Goal: Information Seeking & Learning: Compare options

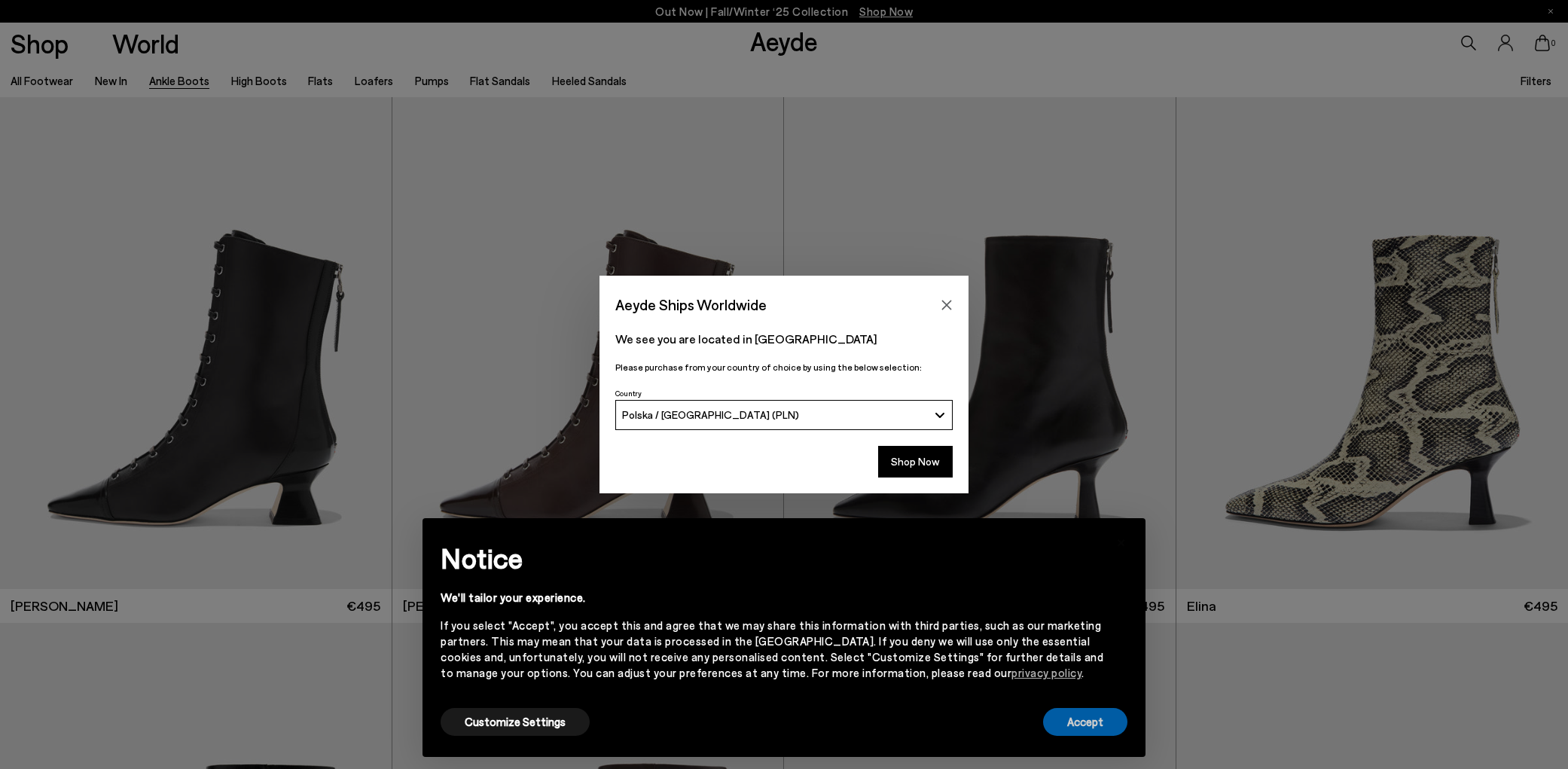
click at [1064, 722] on button "Accept" at bounding box center [1085, 722] width 85 height 28
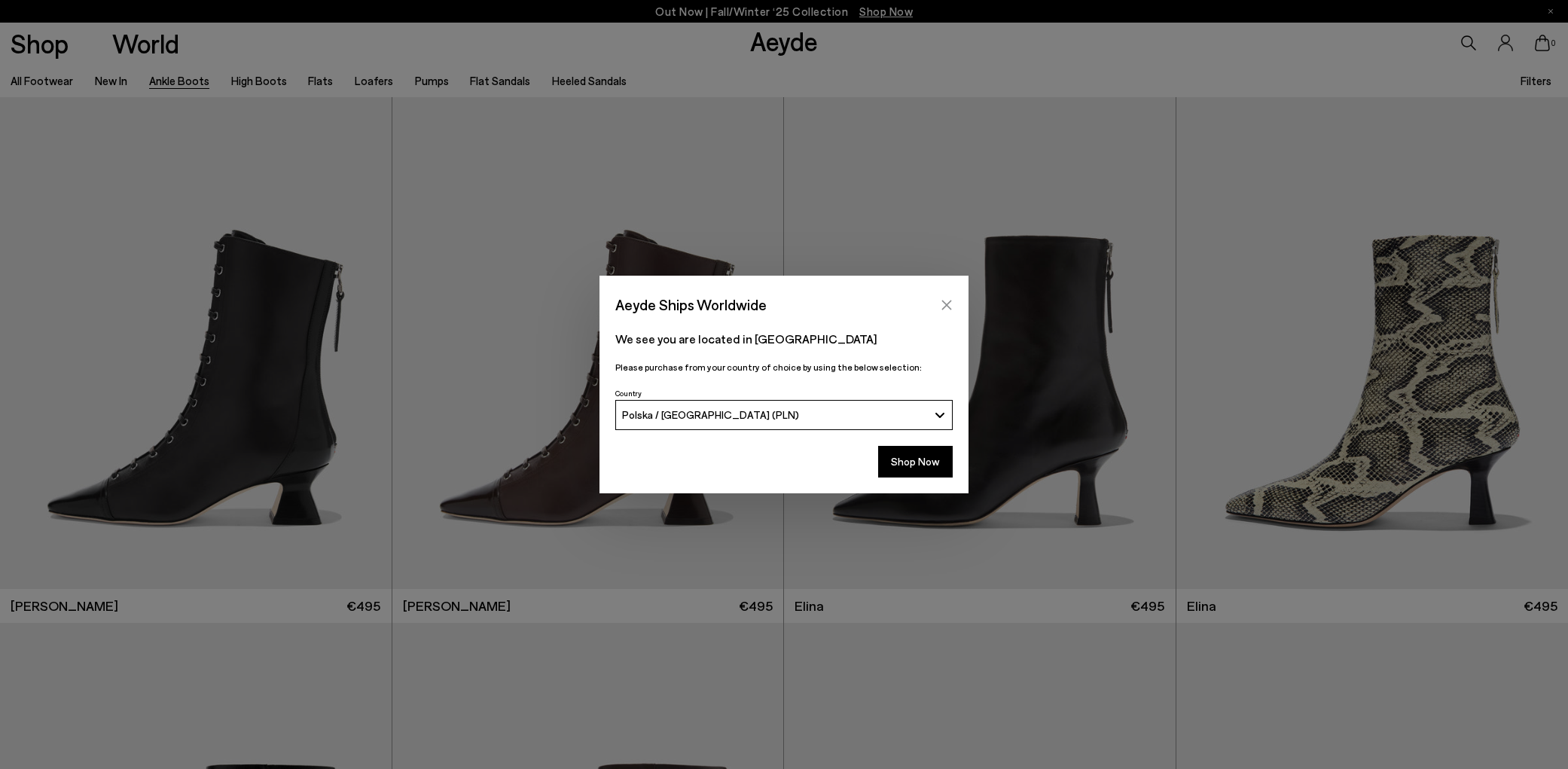
click at [950, 304] on icon "Close" at bounding box center [947, 305] width 12 height 12
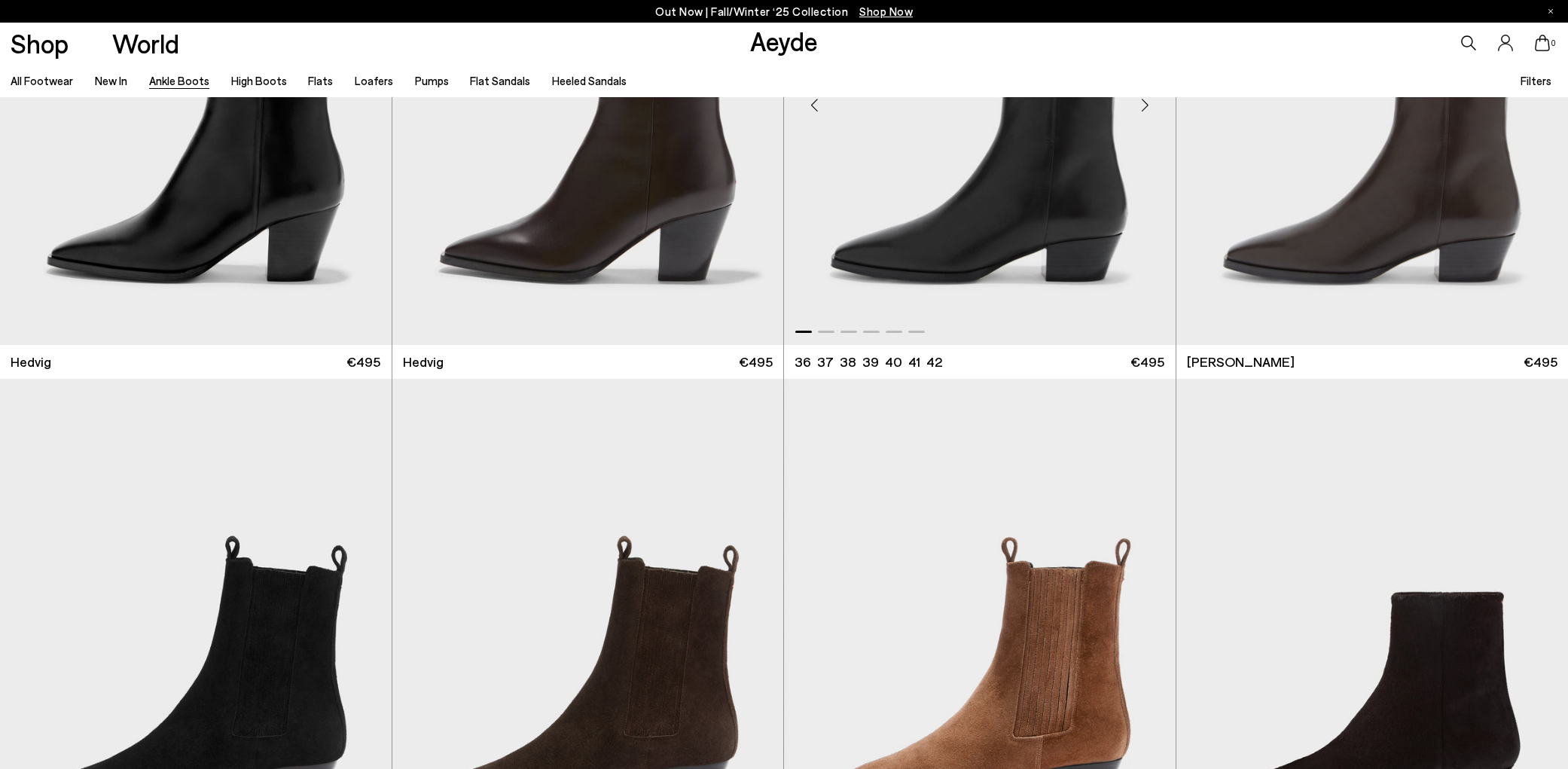
scroll to position [894, 0]
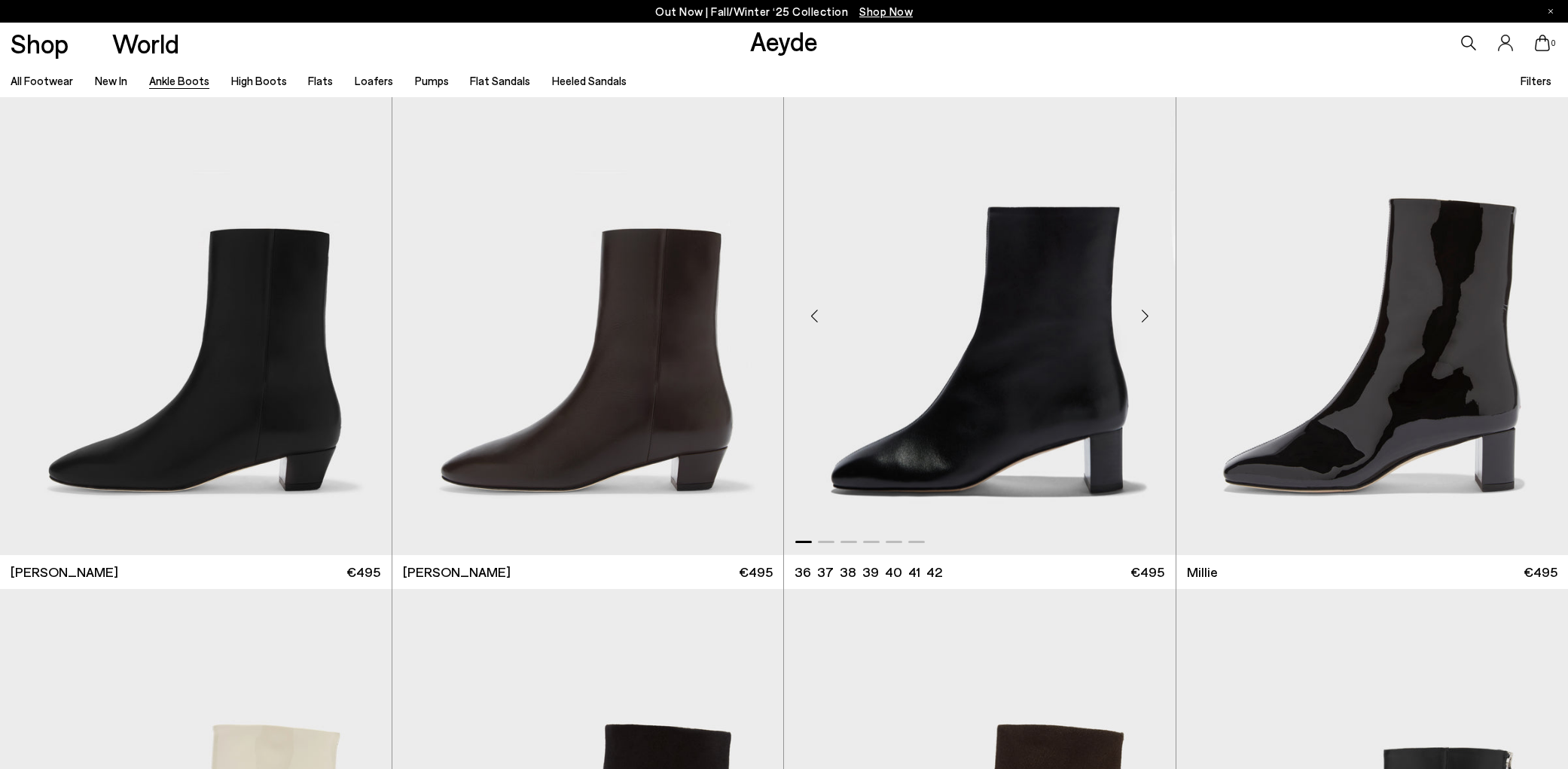
scroll to position [3727, 0]
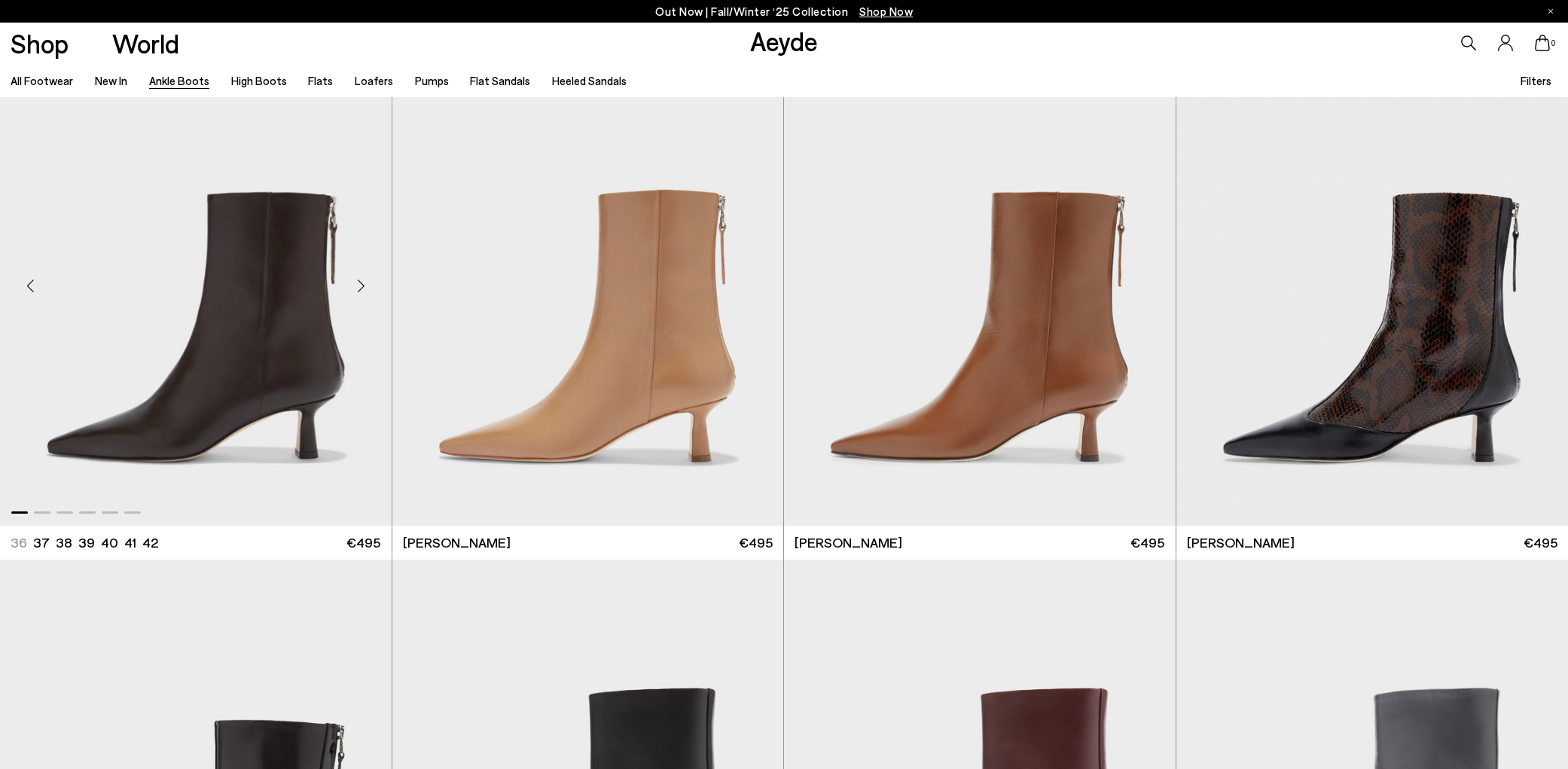
scroll to position [4727, 0]
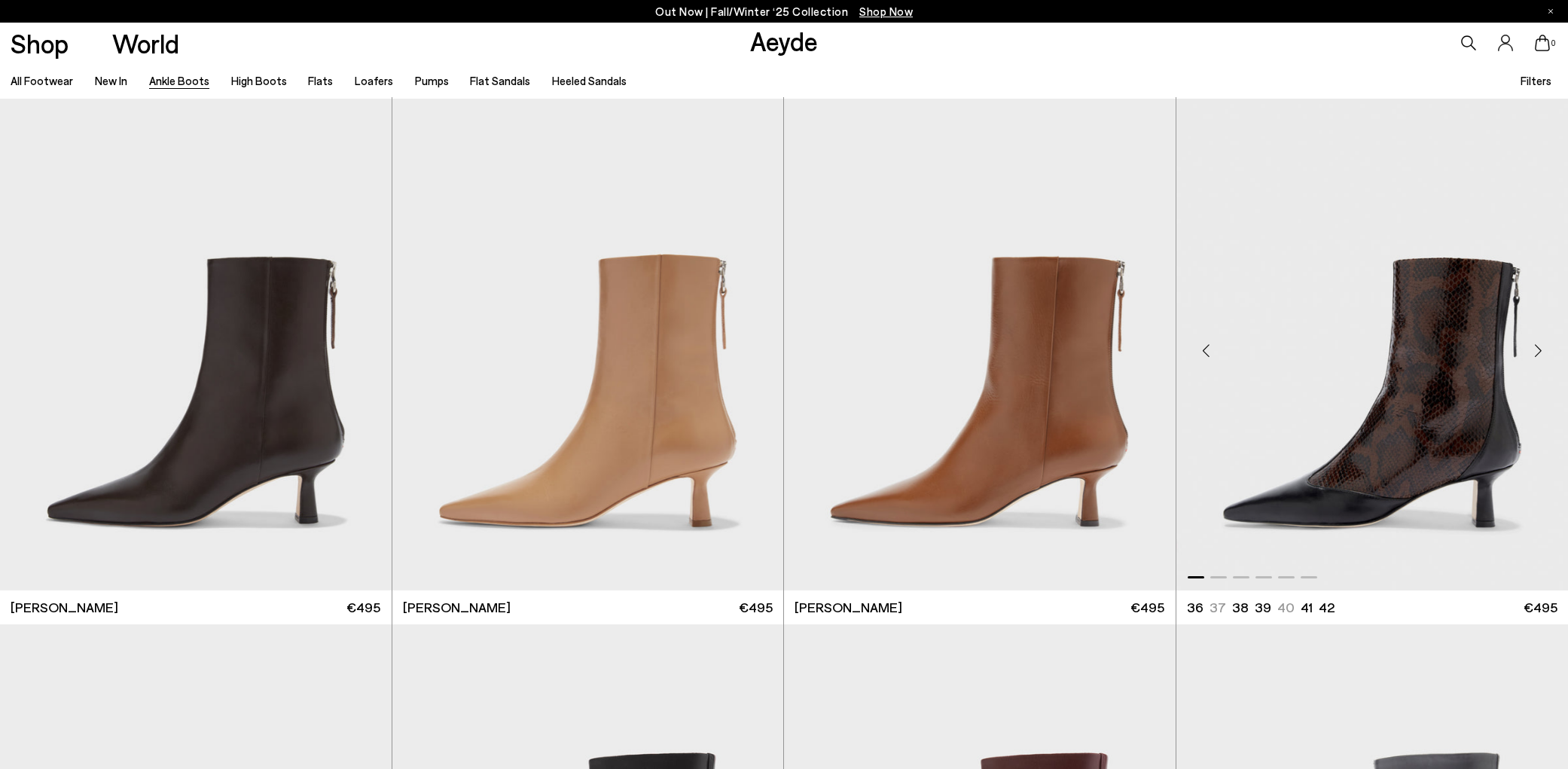
click at [1537, 350] on div "Next slide" at bounding box center [1538, 350] width 45 height 45
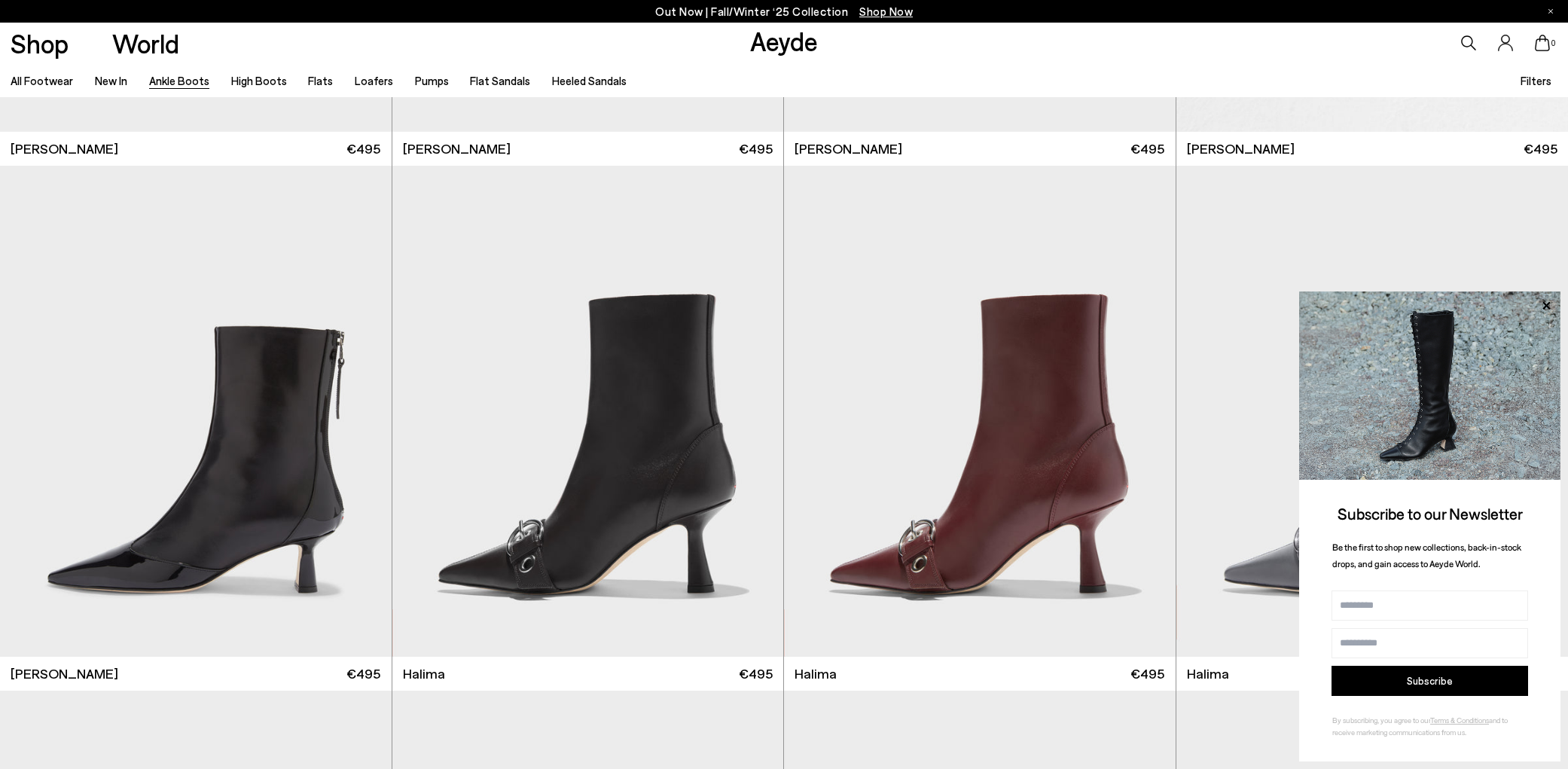
scroll to position [5186, 1]
click at [1545, 308] on icon at bounding box center [1546, 305] width 8 height 8
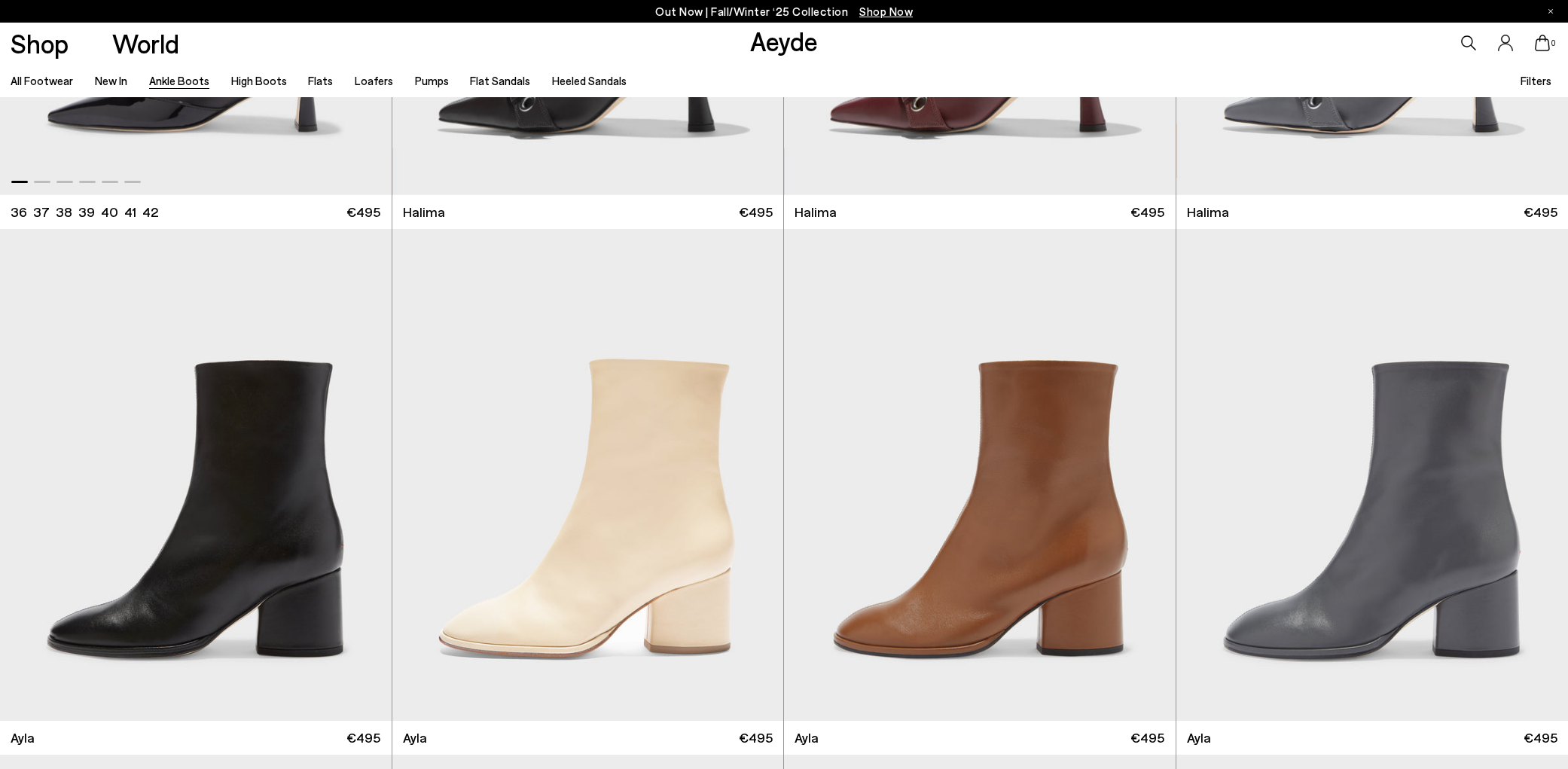
scroll to position [5740, 0]
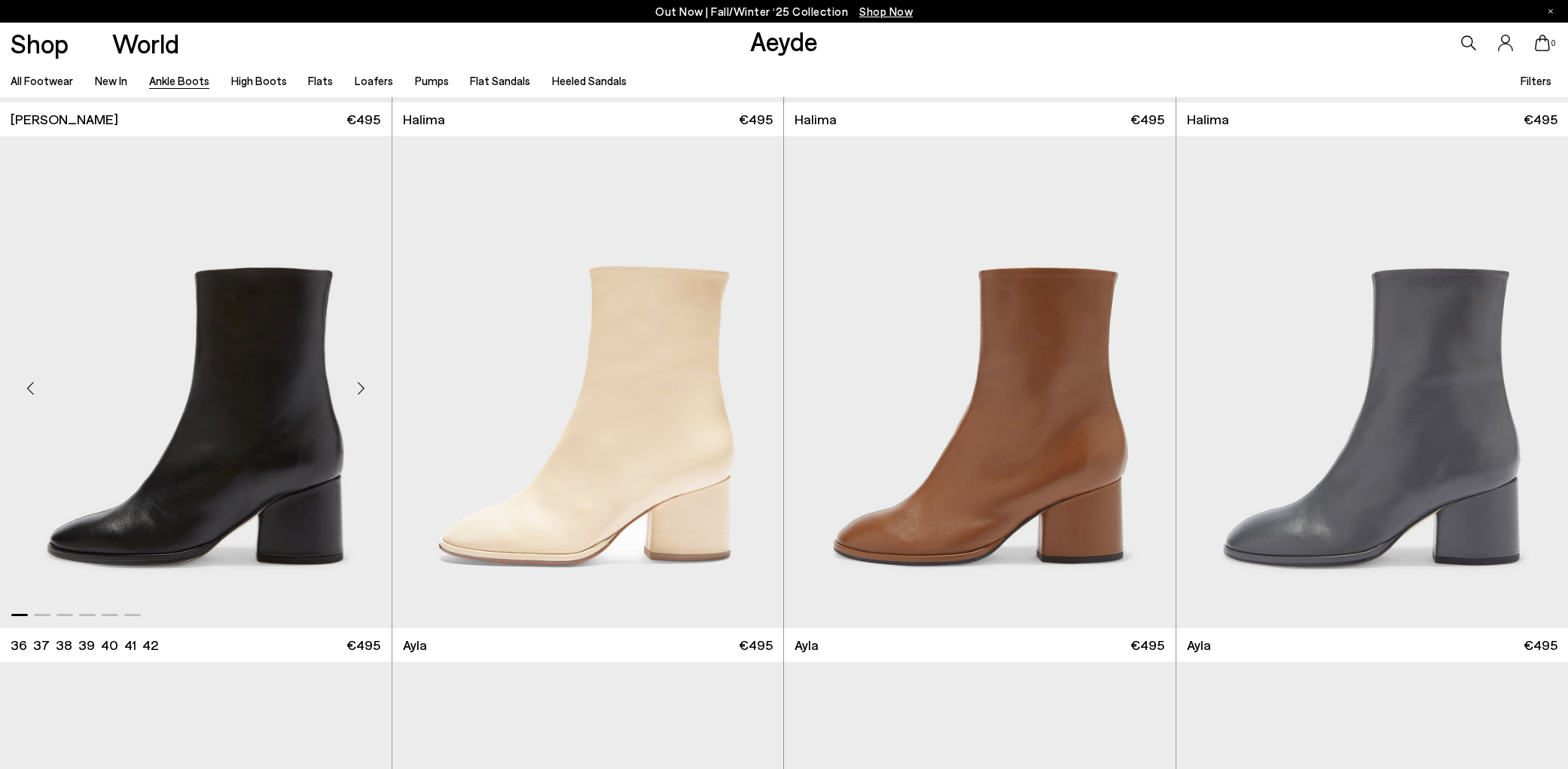
click at [358, 386] on div "Next slide" at bounding box center [361, 388] width 45 height 45
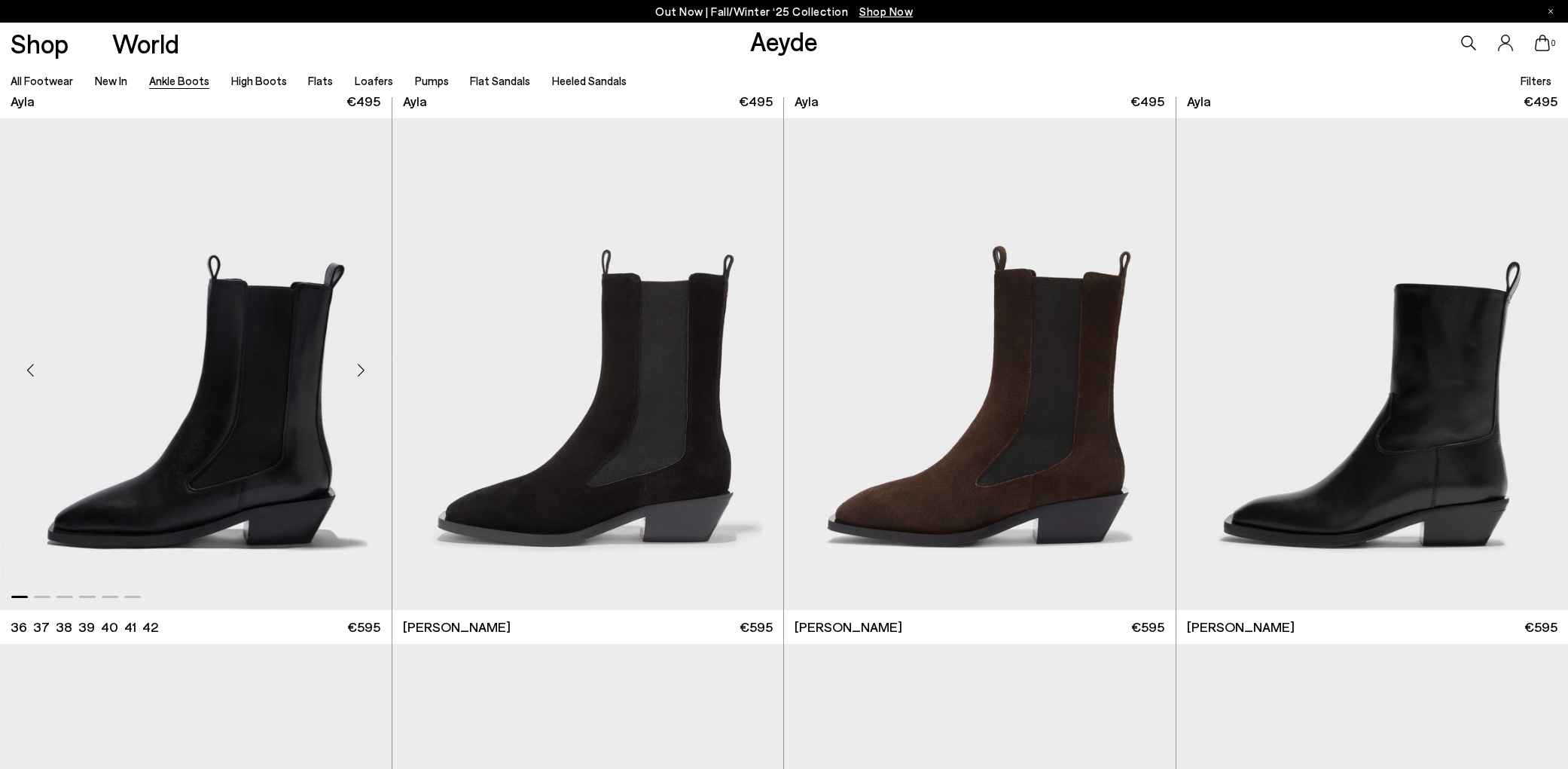
scroll to position [6283, 1]
click at [364, 367] on div "Next slide" at bounding box center [361, 370] width 45 height 45
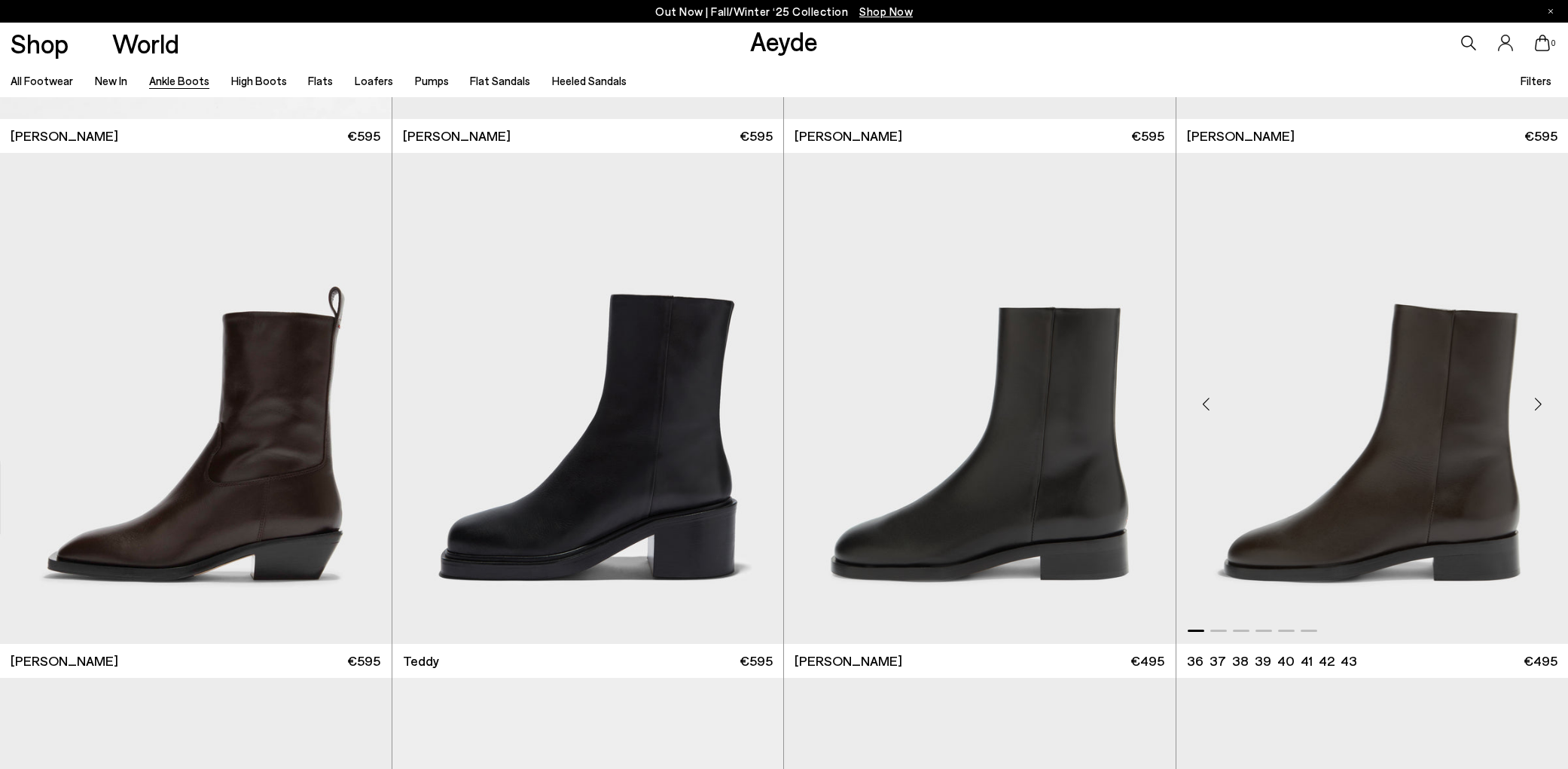
scroll to position [6780, 0]
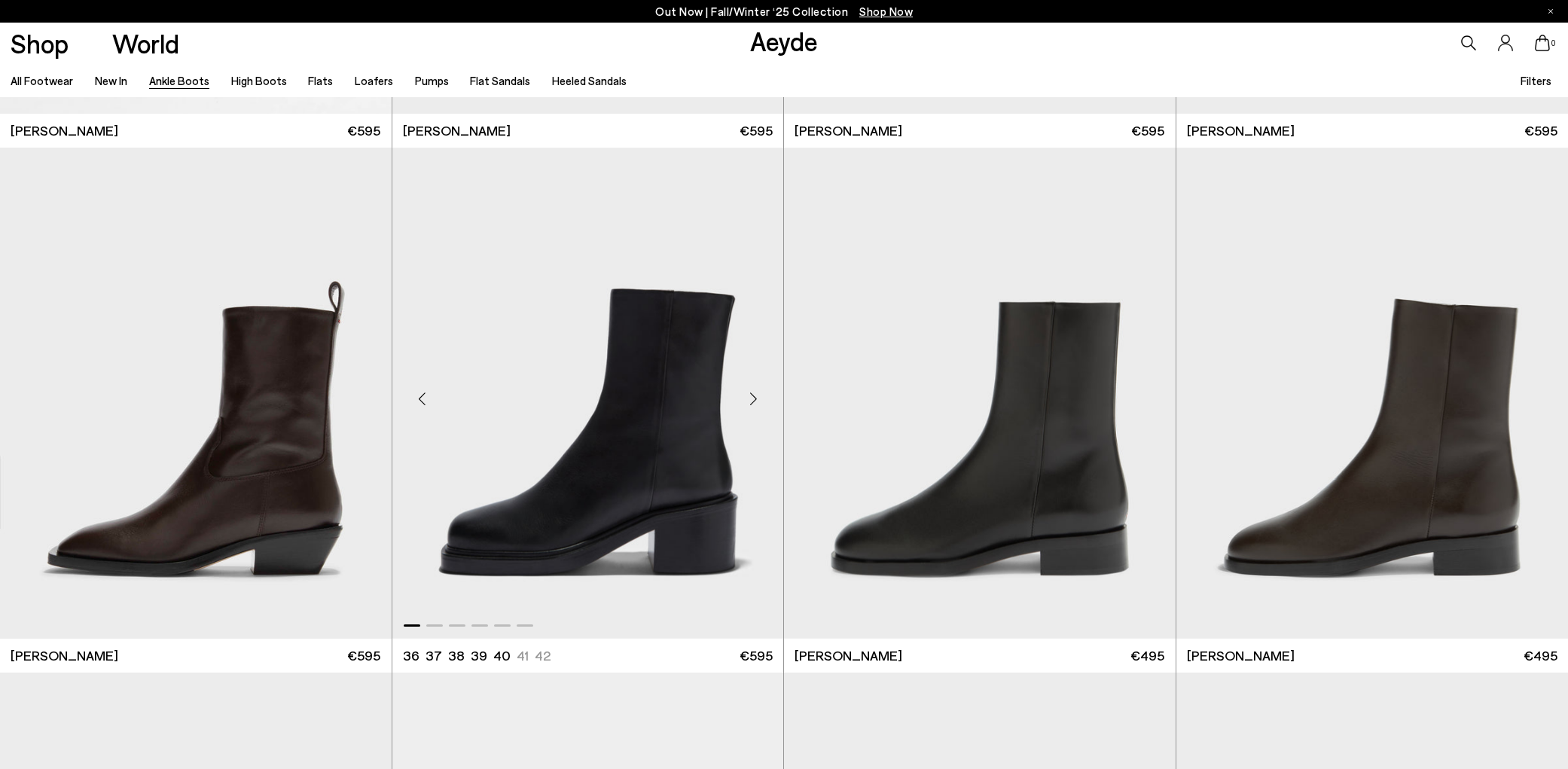
click at [751, 398] on div "Next slide" at bounding box center [753, 399] width 45 height 45
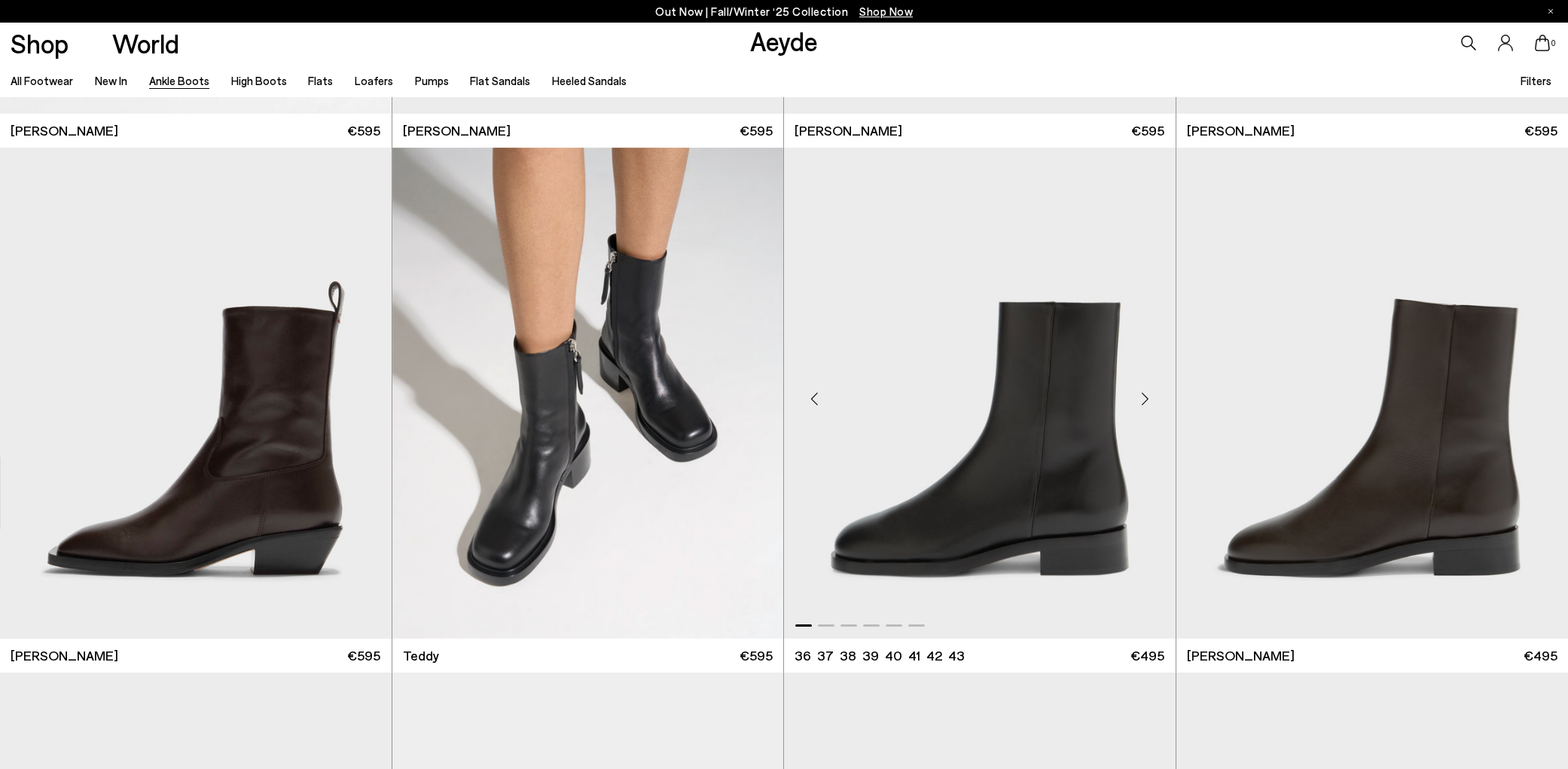
click at [1142, 398] on div "Next slide" at bounding box center [1145, 399] width 45 height 45
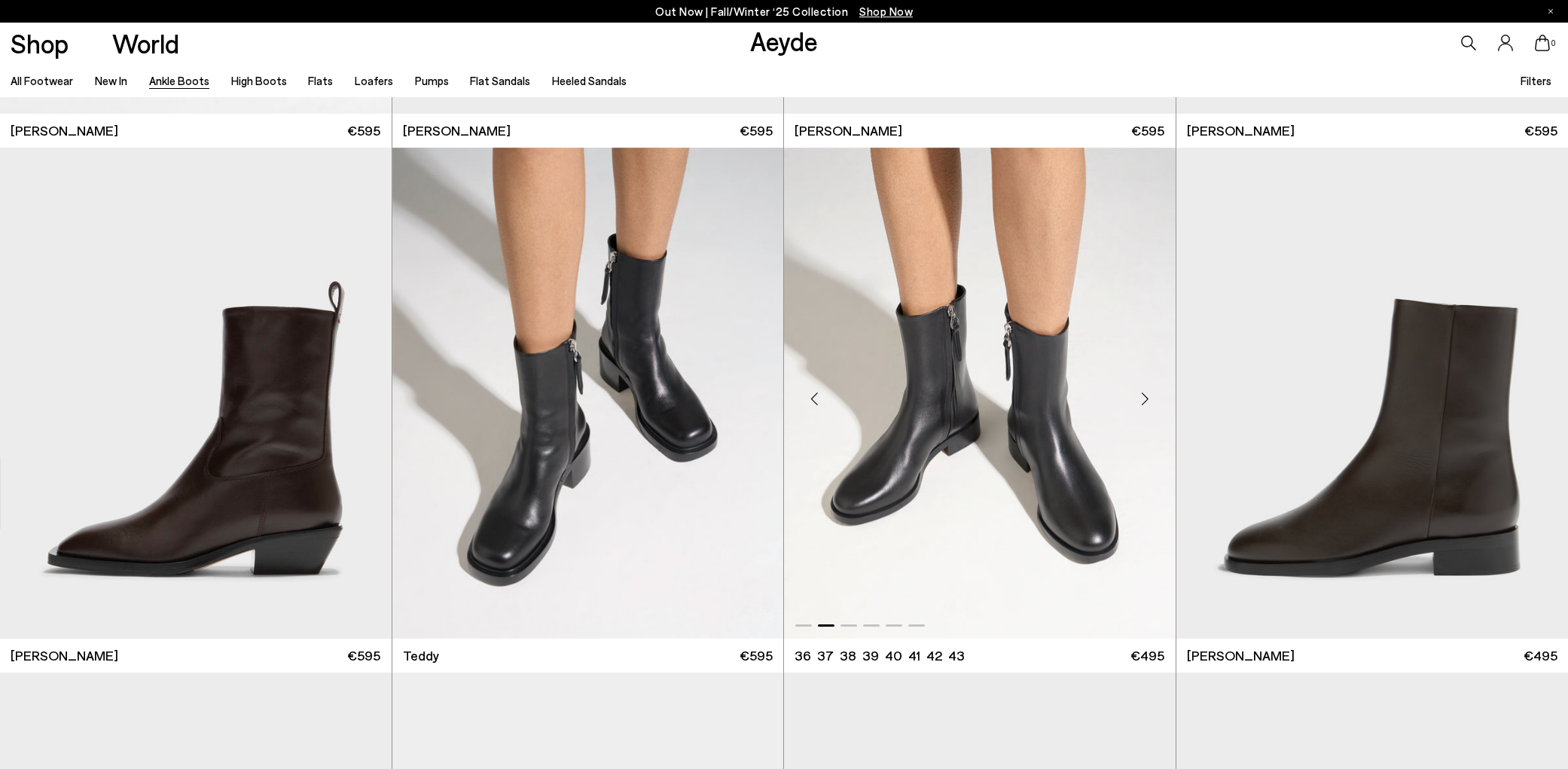
click at [1142, 398] on div "Next slide" at bounding box center [1145, 399] width 45 height 45
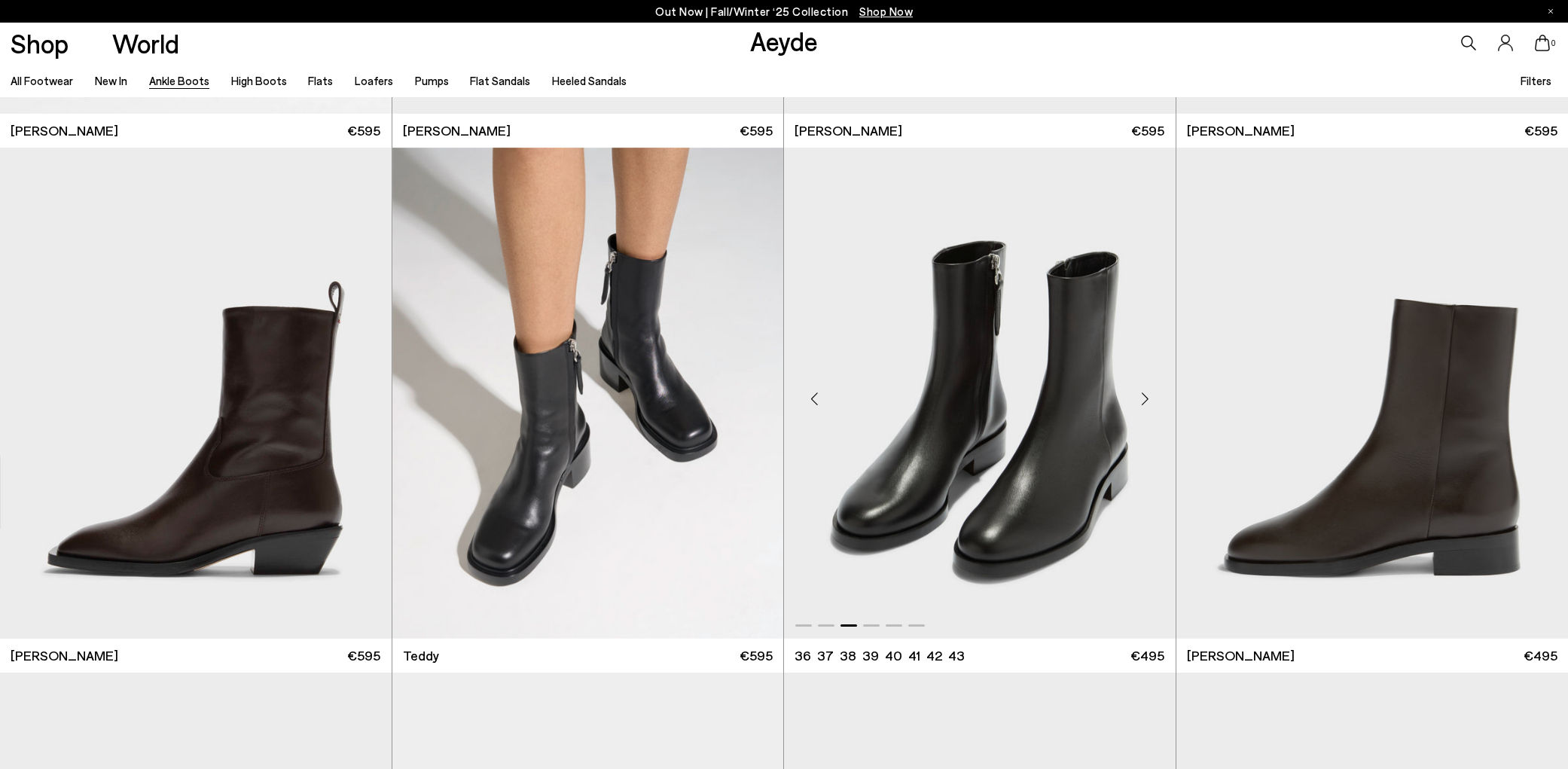
click at [1142, 398] on div "Next slide" at bounding box center [1145, 399] width 45 height 45
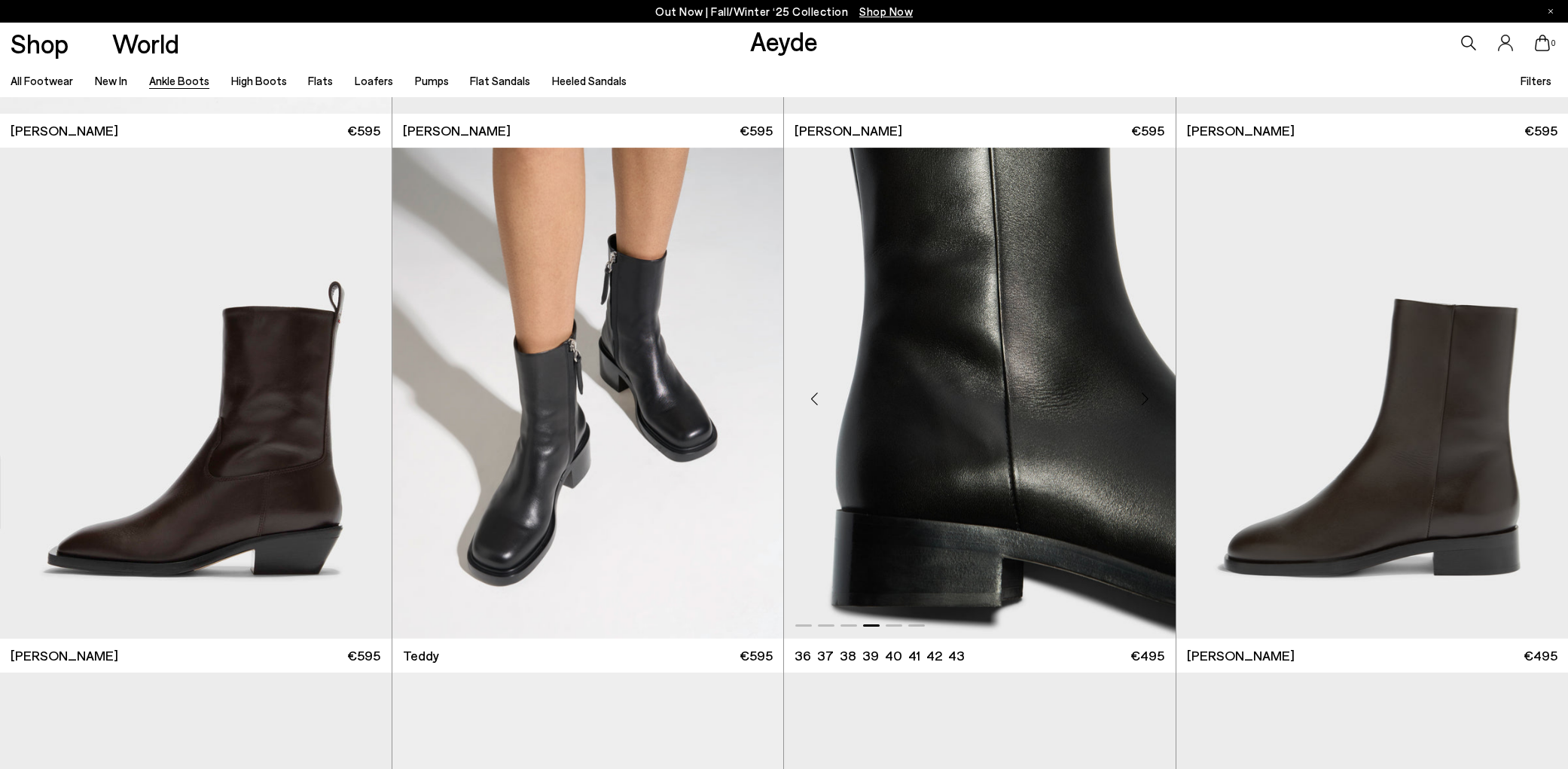
click at [1142, 398] on div "Next slide" at bounding box center [1145, 399] width 45 height 45
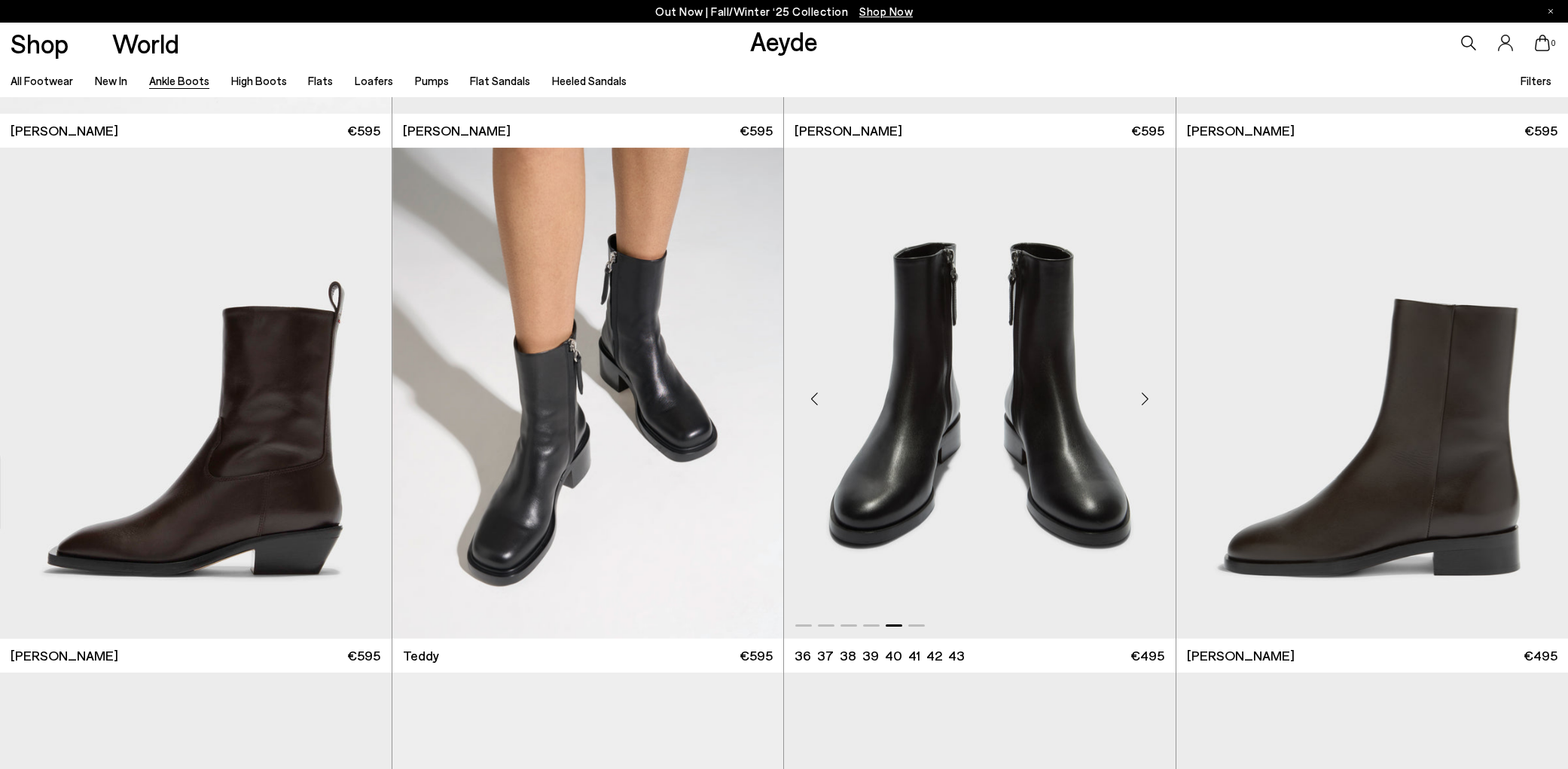
scroll to position [6780, 1]
click at [1143, 399] on div "Next slide" at bounding box center [1145, 399] width 45 height 45
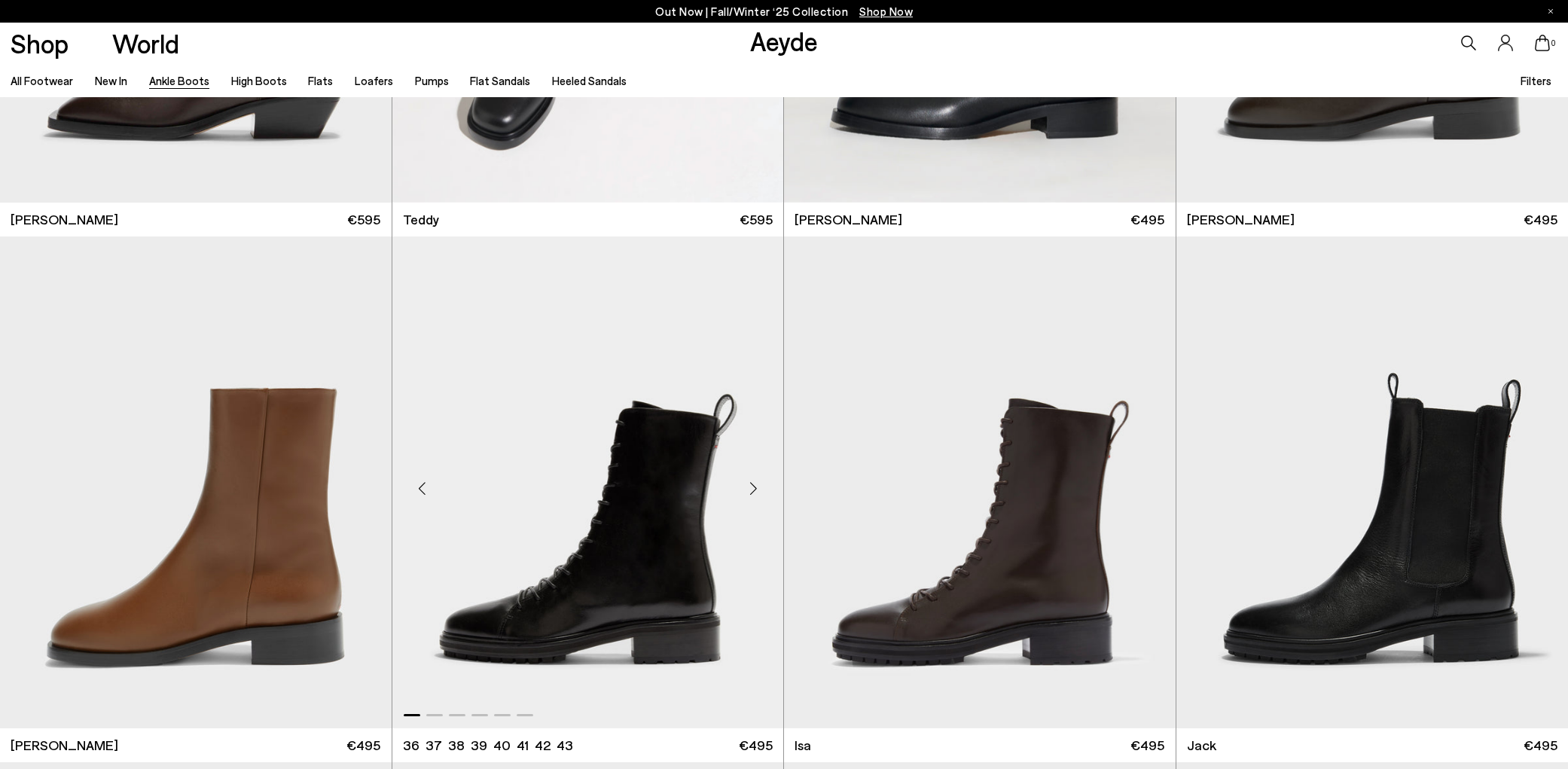
scroll to position [7285, 0]
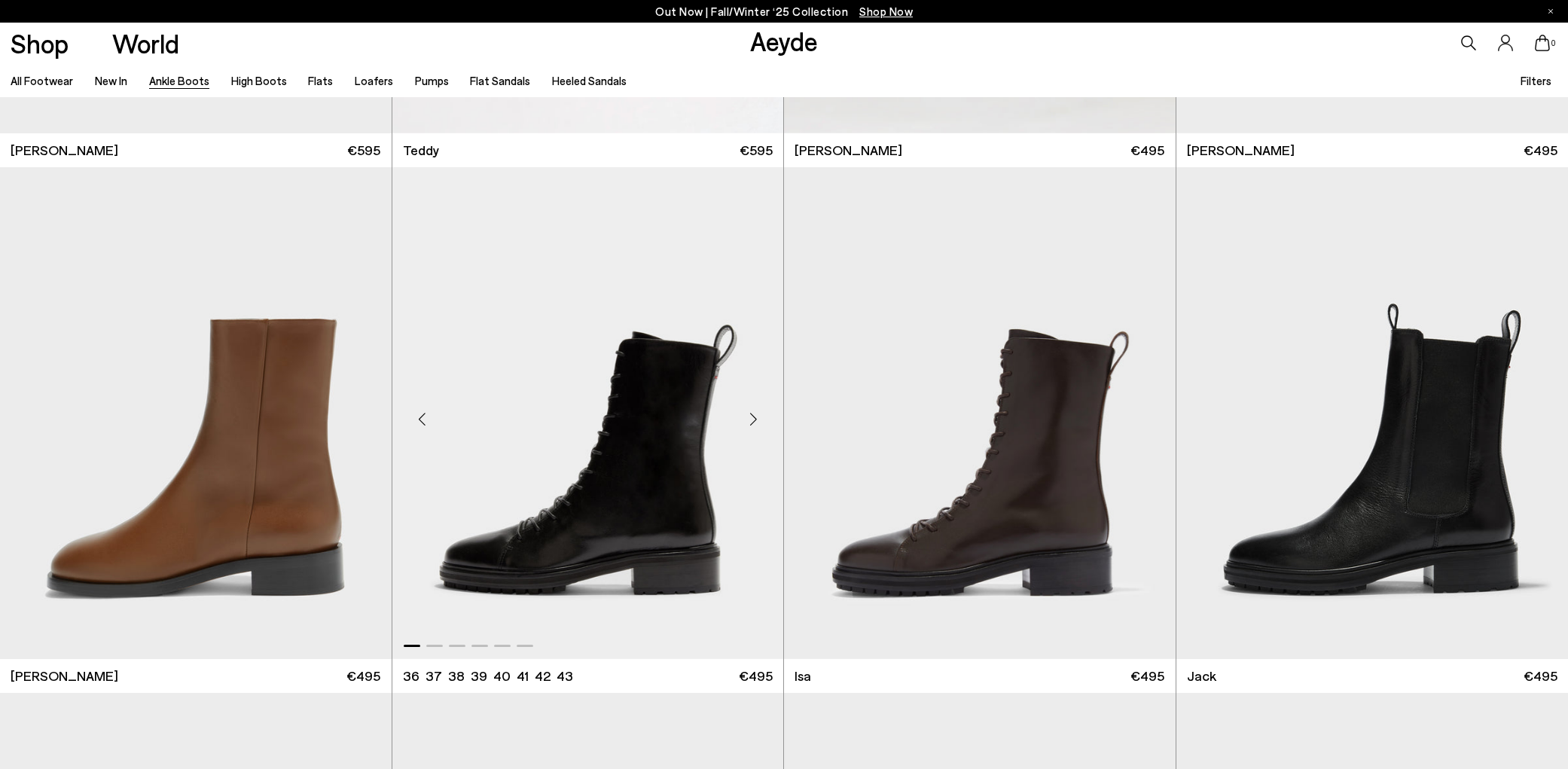
click at [753, 418] on div "Next slide" at bounding box center [753, 419] width 45 height 45
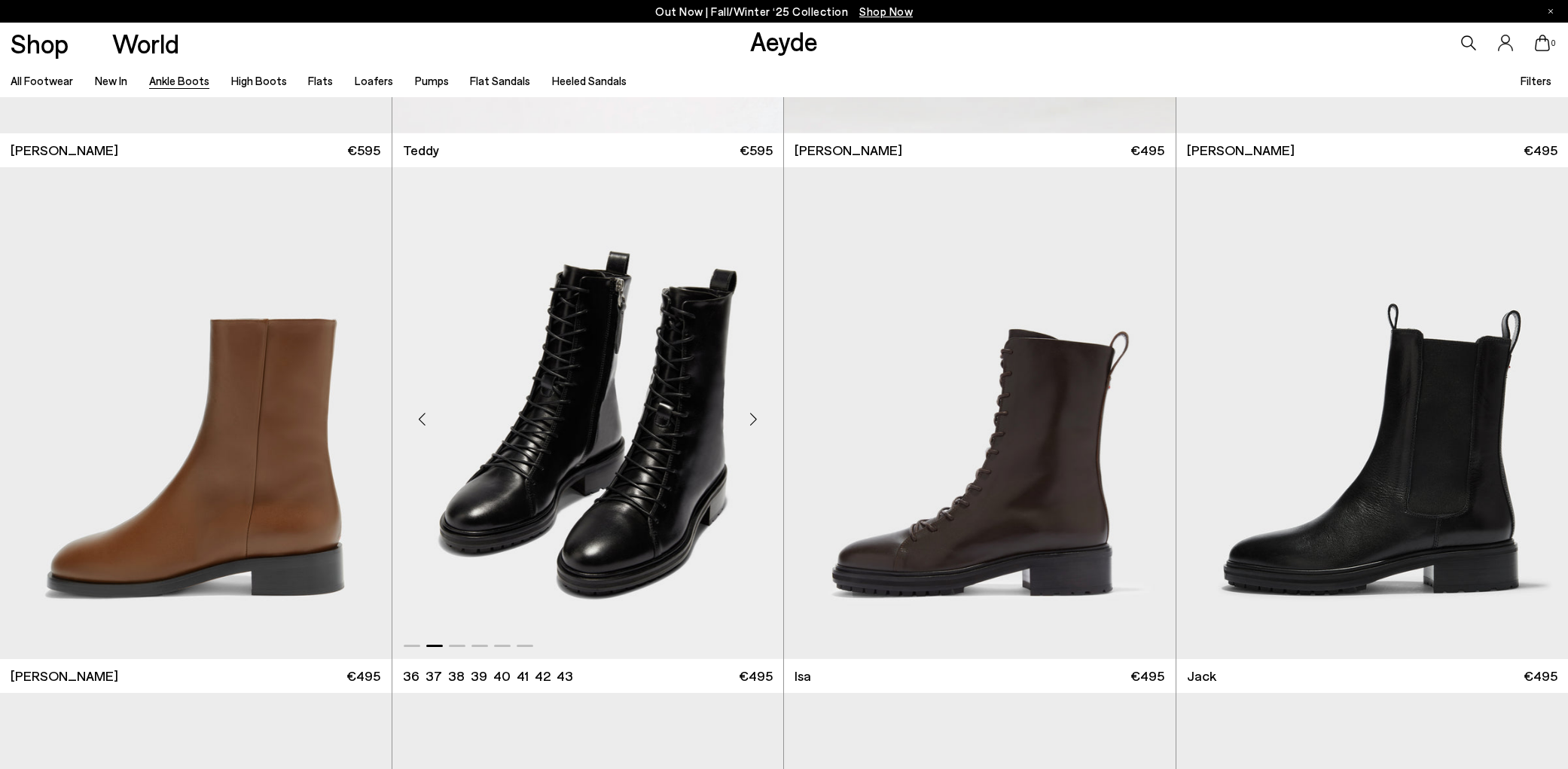
click at [753, 418] on div "Next slide" at bounding box center [753, 419] width 45 height 45
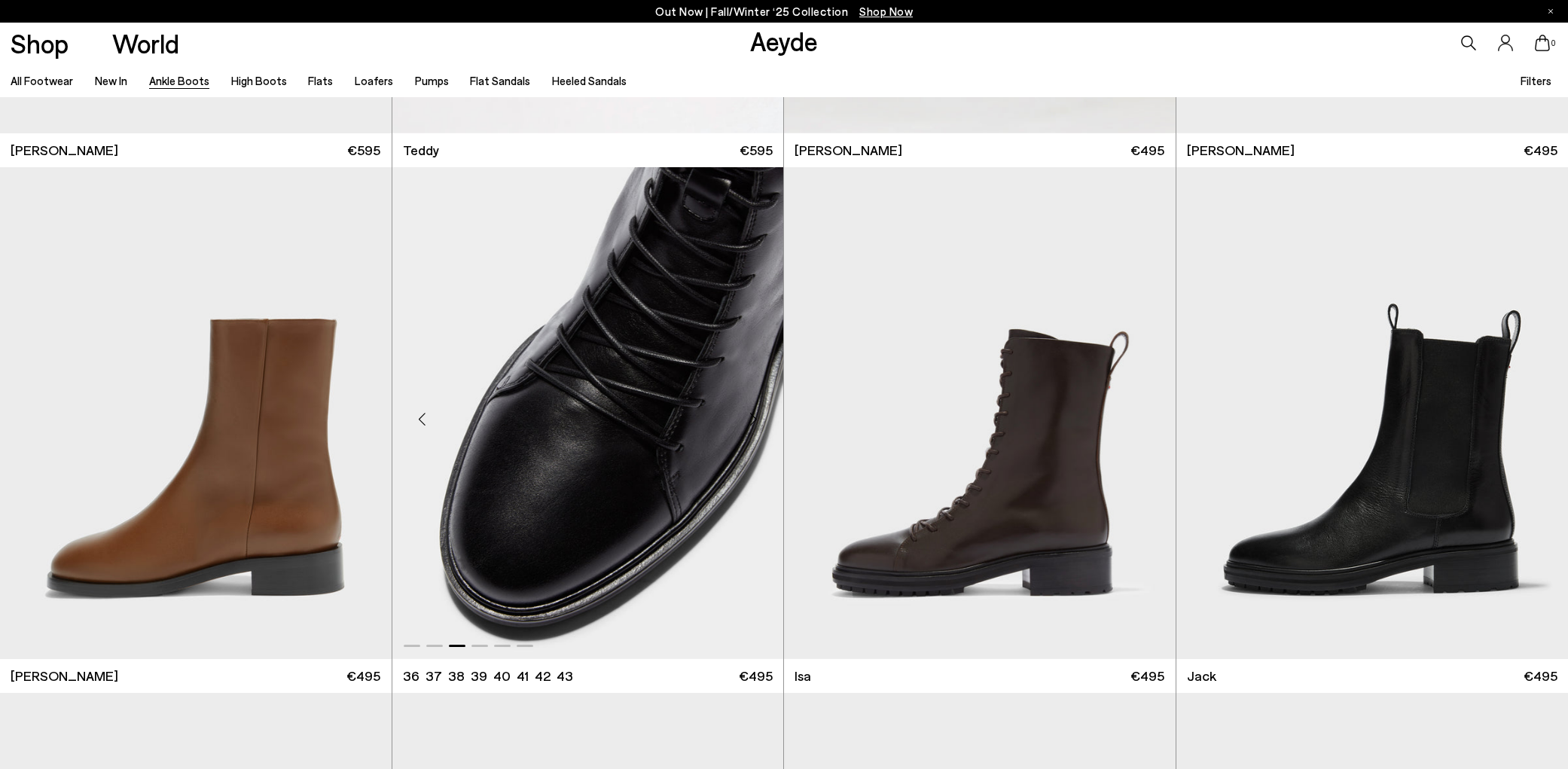
click at [753, 418] on div "Next slide" at bounding box center [753, 419] width 45 height 45
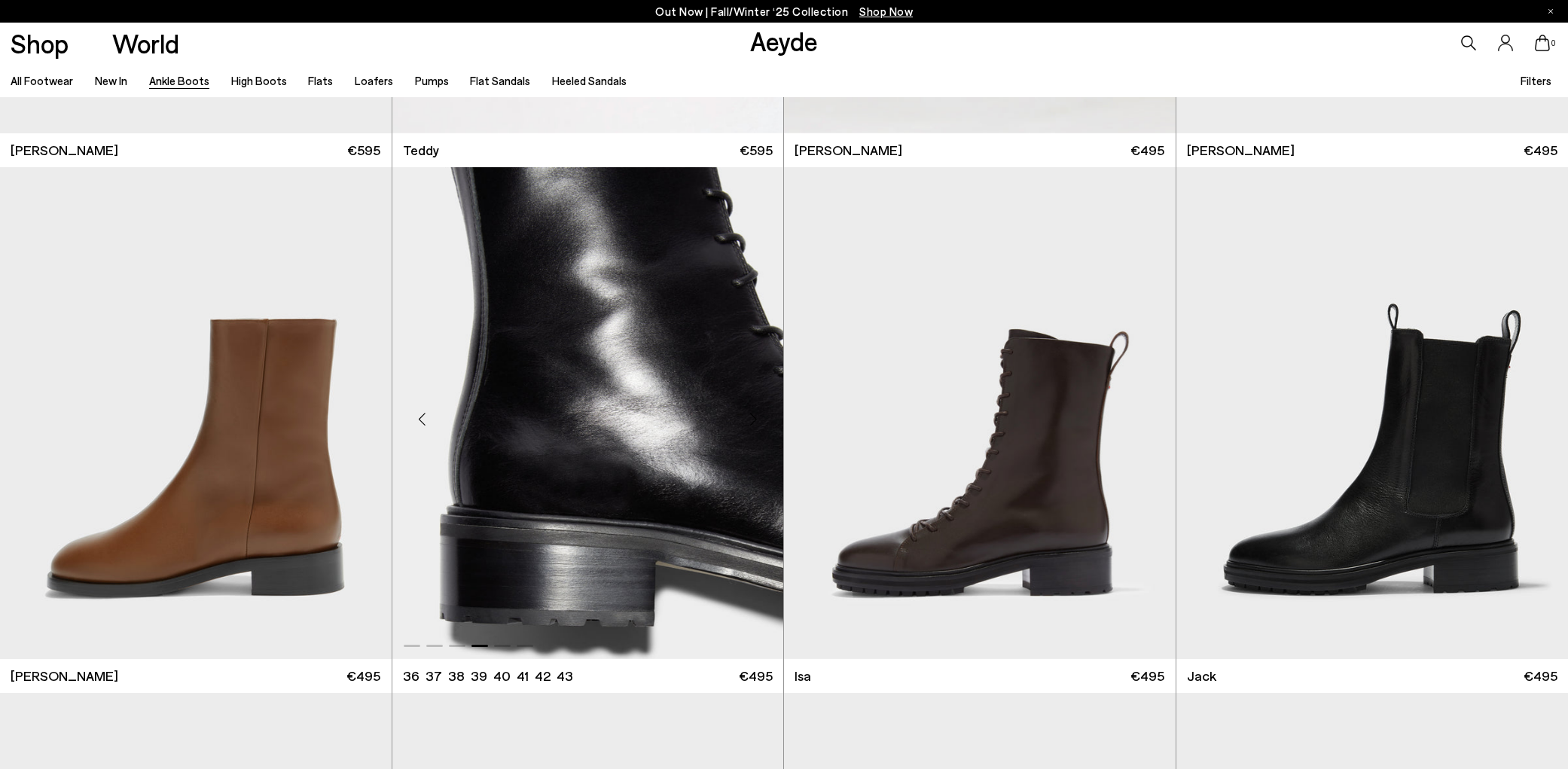
click at [753, 418] on div "Next slide" at bounding box center [753, 419] width 45 height 45
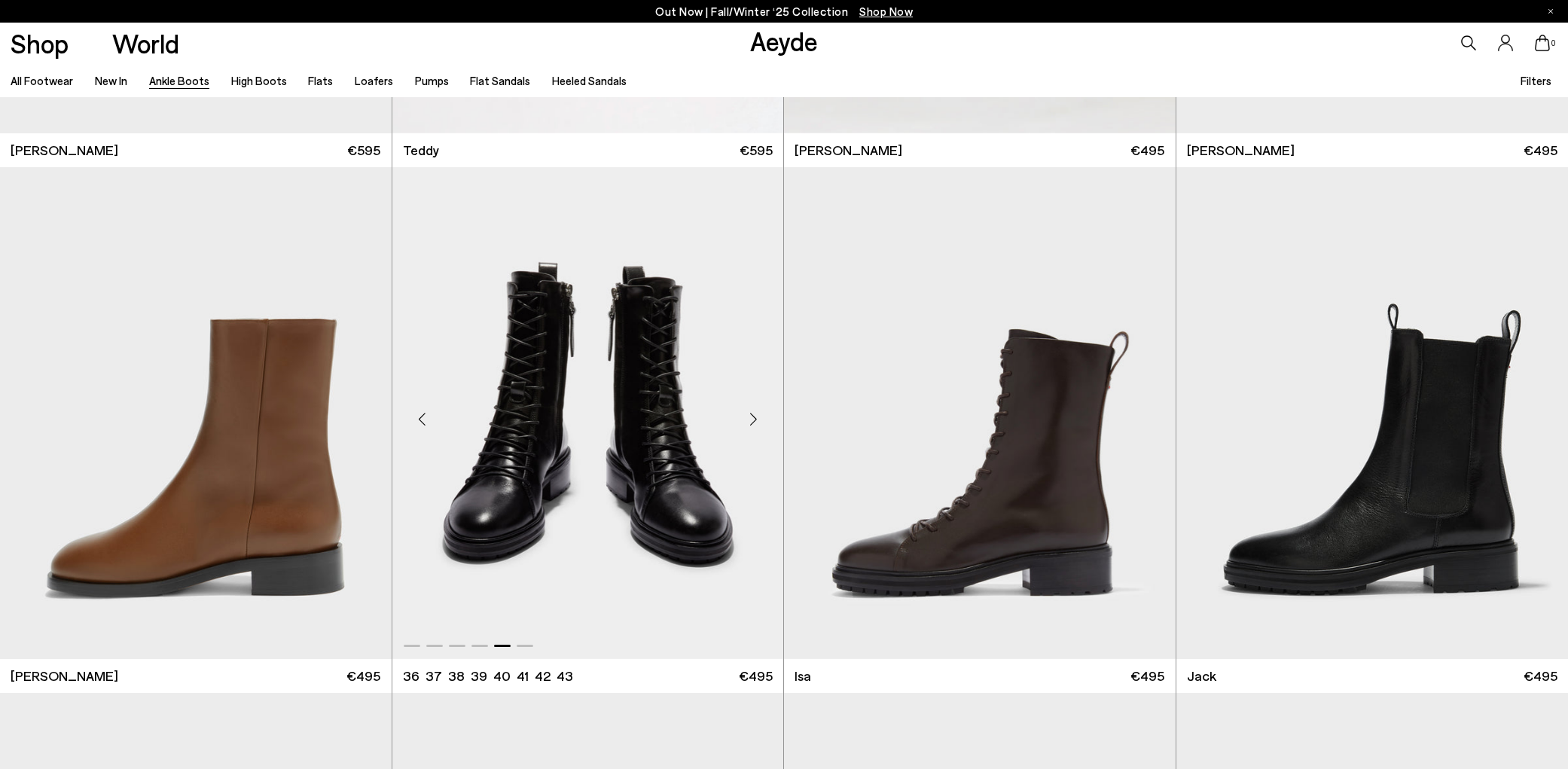
click at [753, 418] on div "Next slide" at bounding box center [753, 419] width 45 height 45
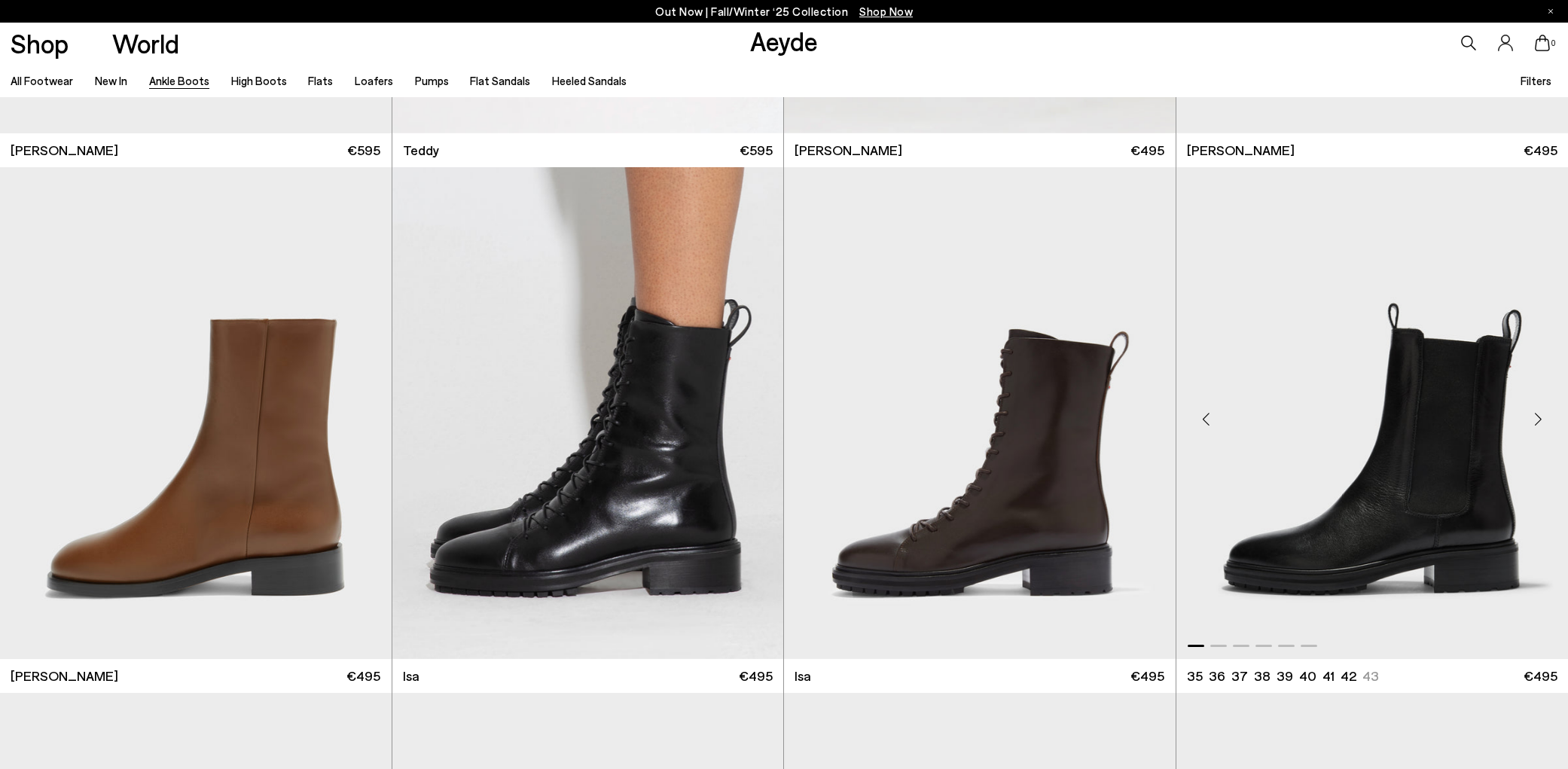
click at [1535, 416] on div "Next slide" at bounding box center [1538, 419] width 45 height 45
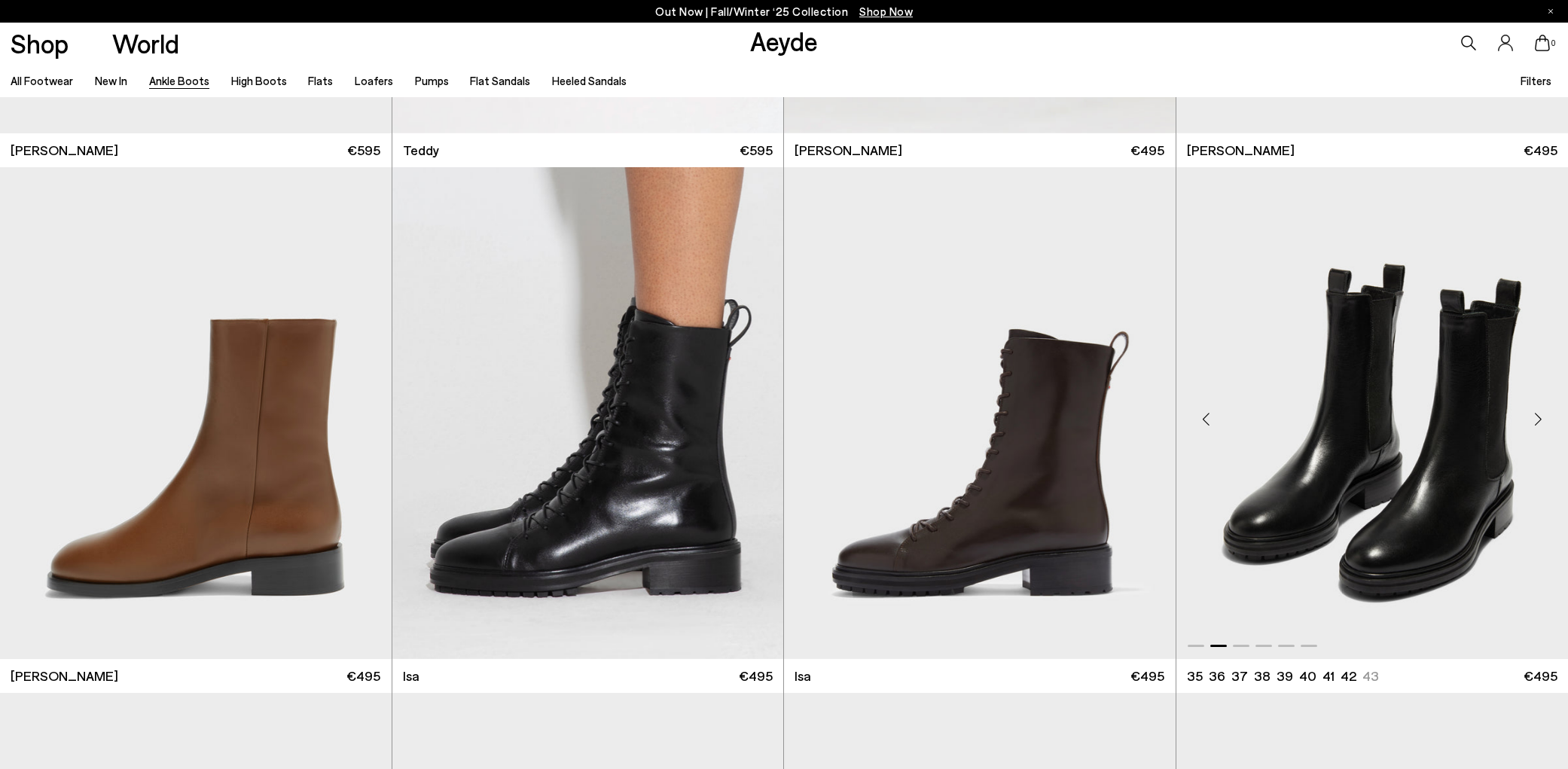
click at [1535, 416] on div "Next slide" at bounding box center [1538, 419] width 45 height 45
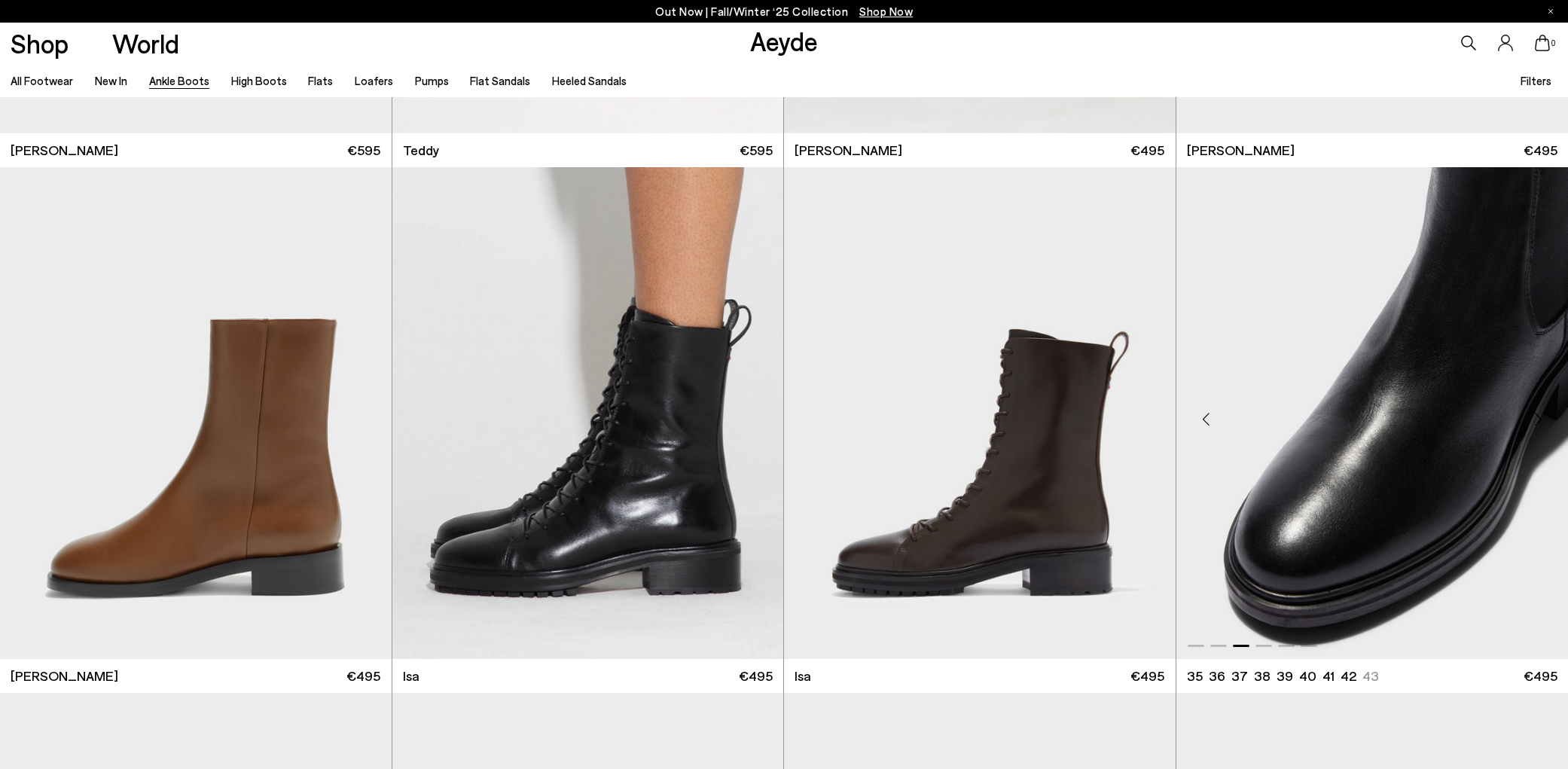
click at [1535, 416] on div "Next slide" at bounding box center [1538, 419] width 45 height 45
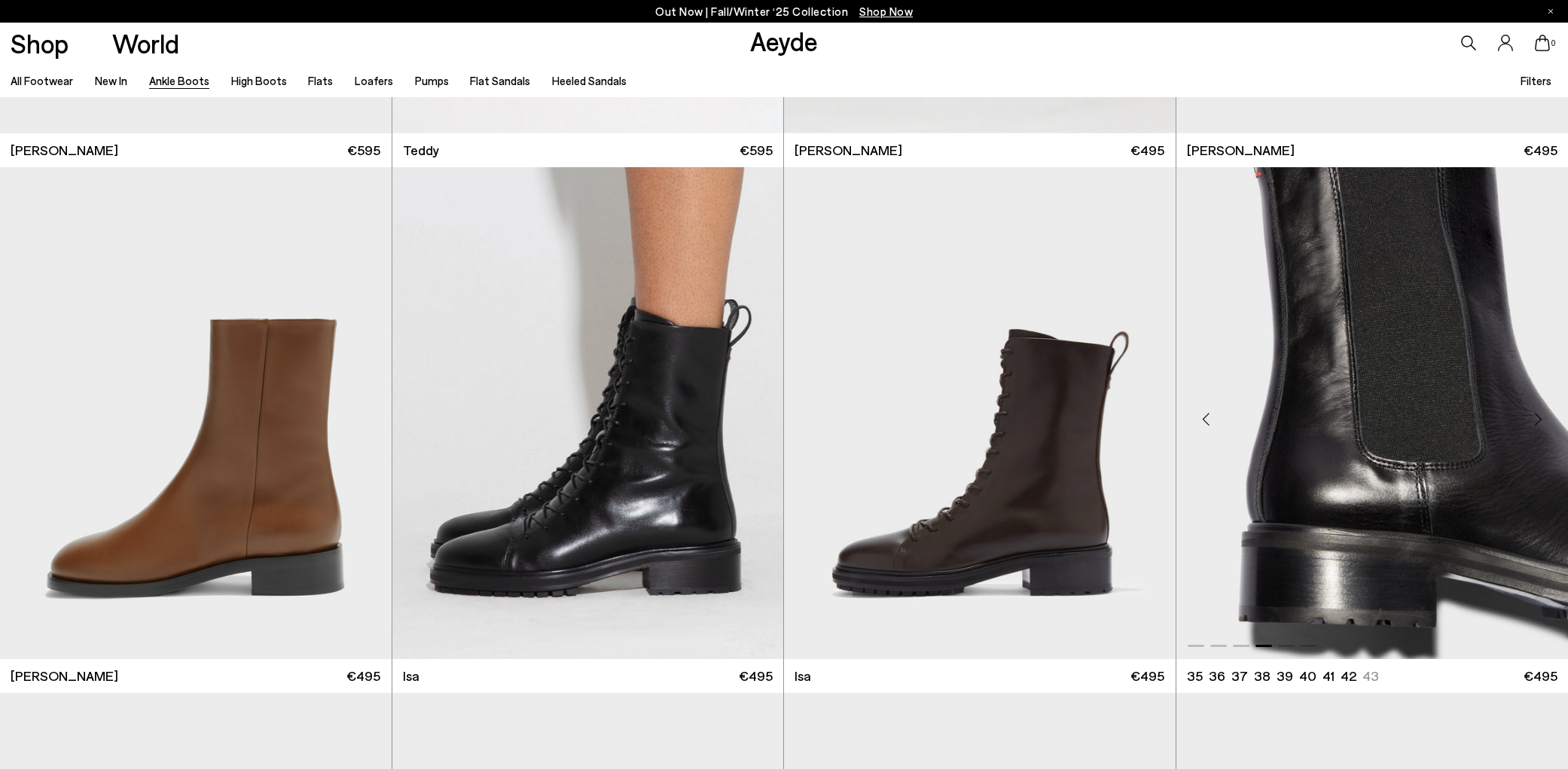
click at [1535, 416] on div "Next slide" at bounding box center [1538, 419] width 45 height 45
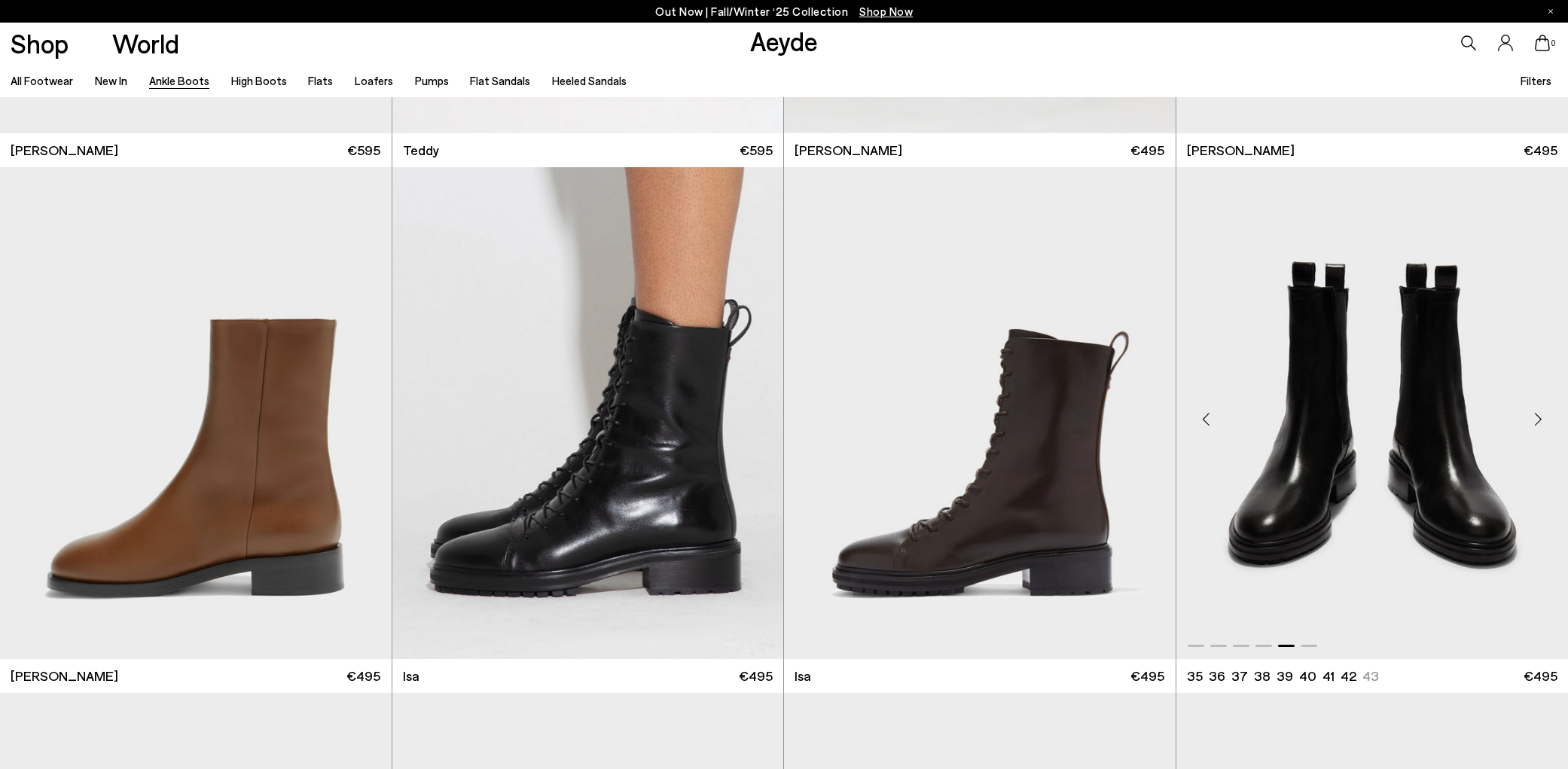
click at [1535, 416] on div "Next slide" at bounding box center [1538, 419] width 45 height 45
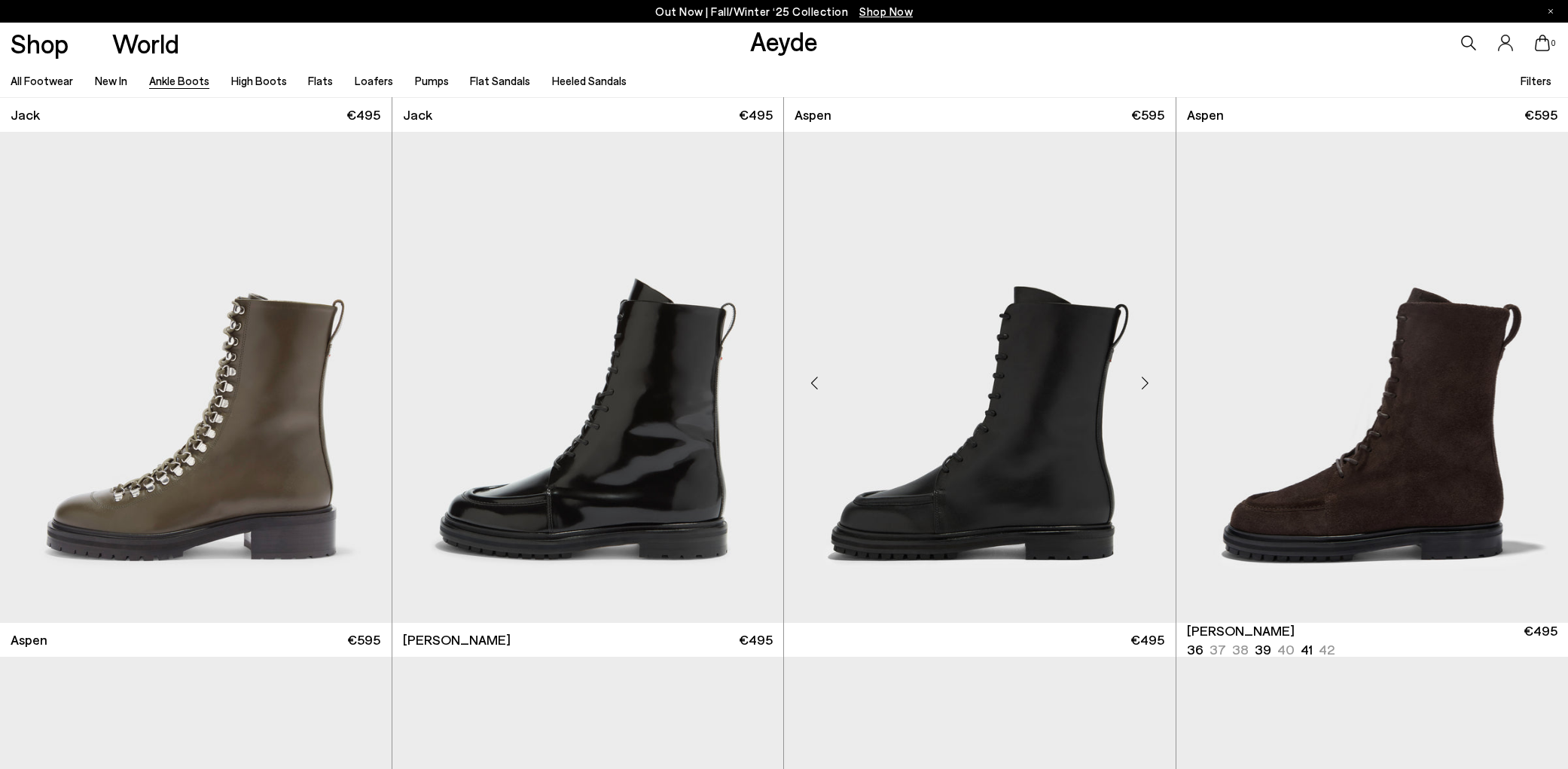
scroll to position [8372, 1]
click at [749, 381] on div "Next slide" at bounding box center [753, 383] width 45 height 45
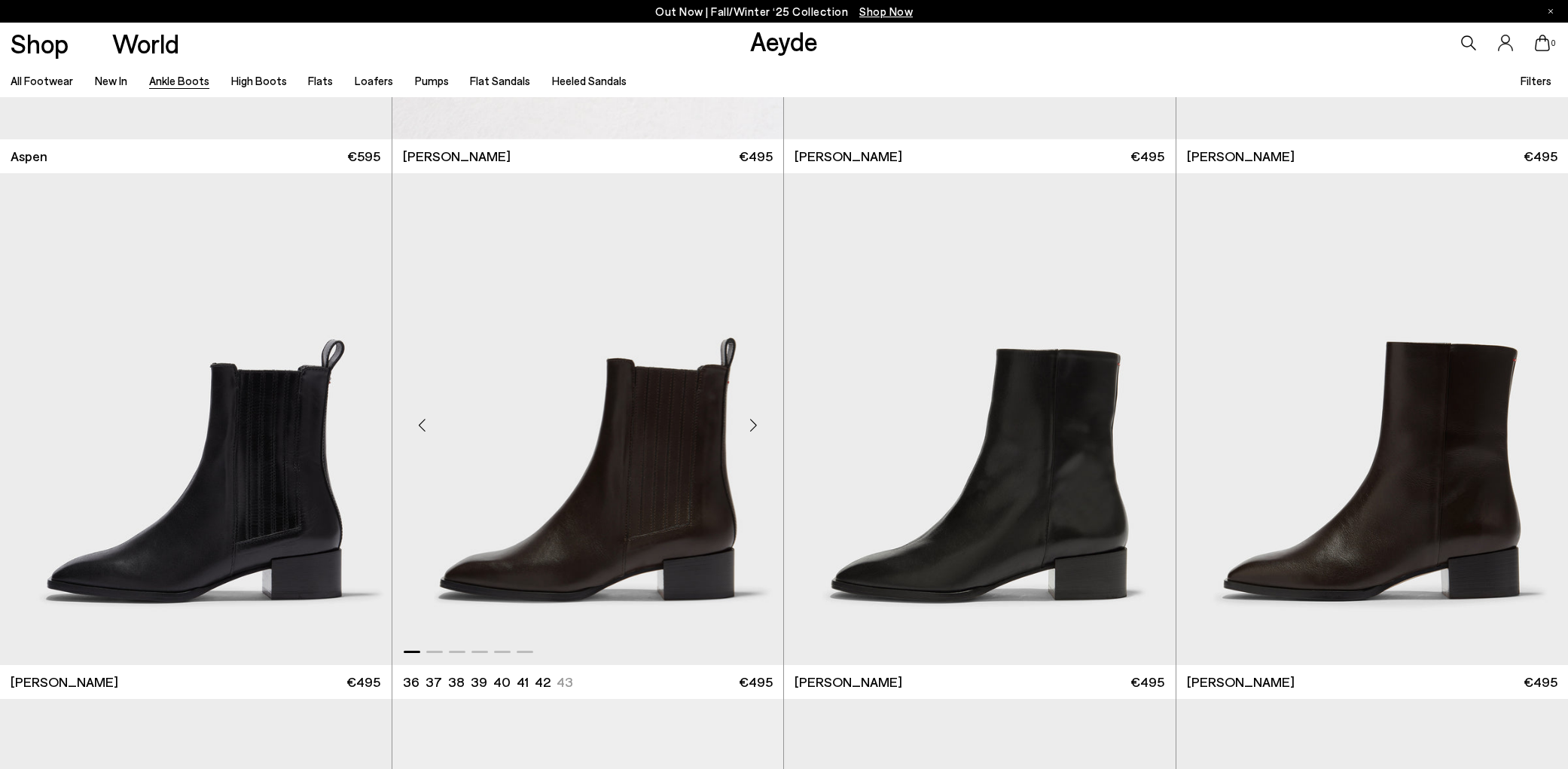
scroll to position [8856, 0]
click at [365, 425] on div "Next slide" at bounding box center [361, 425] width 45 height 45
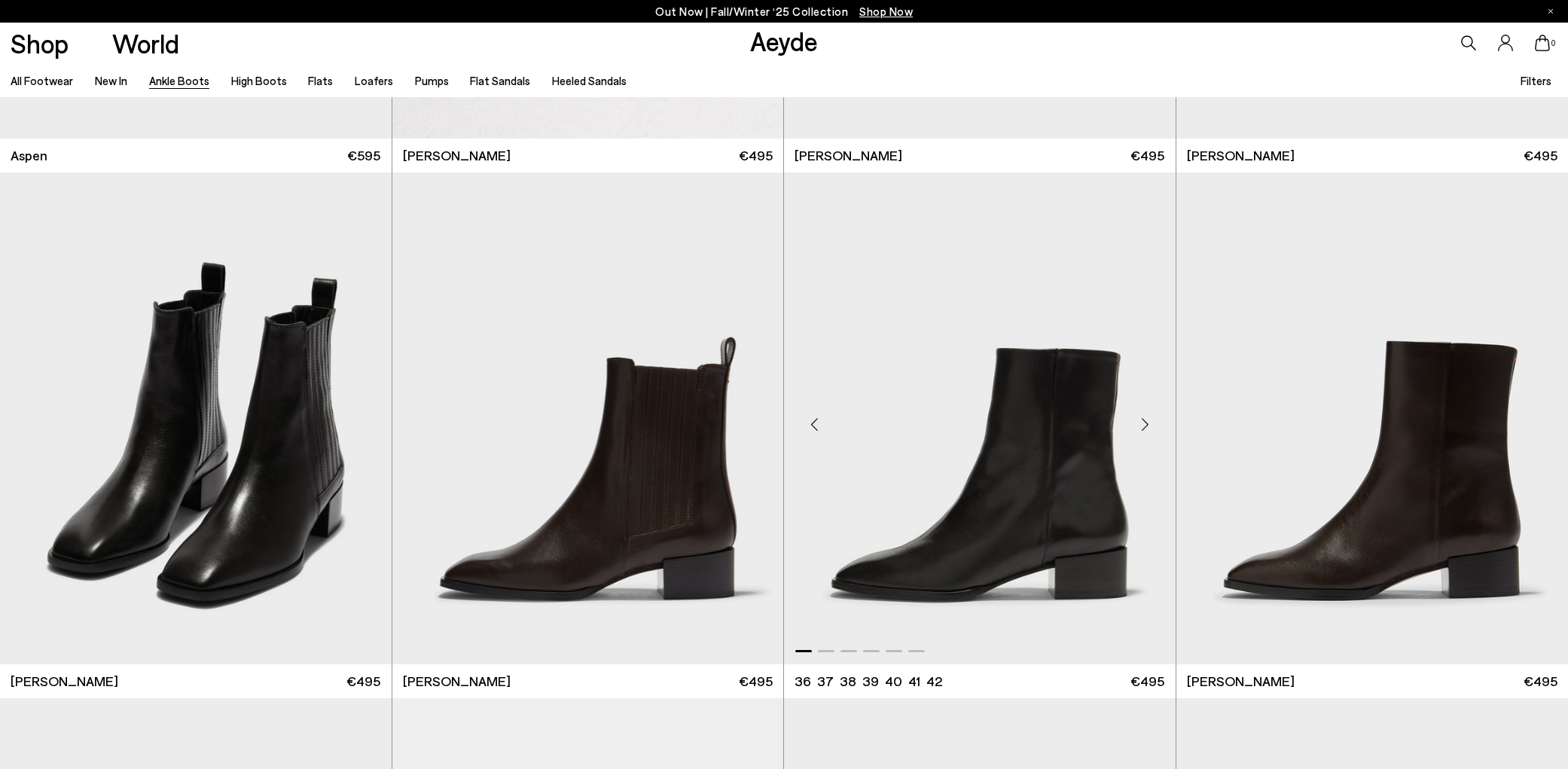
click at [1142, 423] on div "Next slide" at bounding box center [1145, 425] width 45 height 45
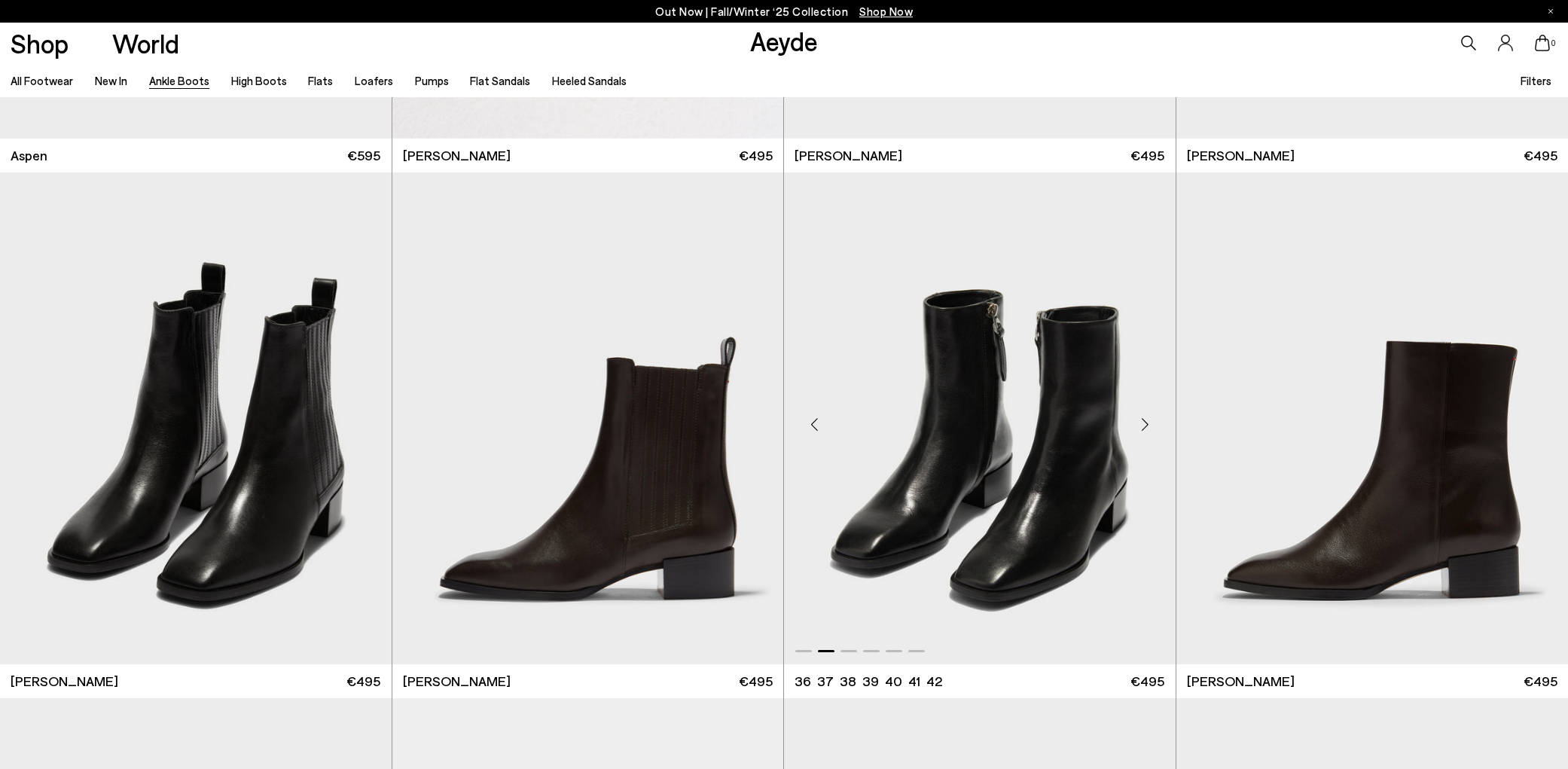
click at [1142, 423] on div "Next slide" at bounding box center [1145, 425] width 45 height 45
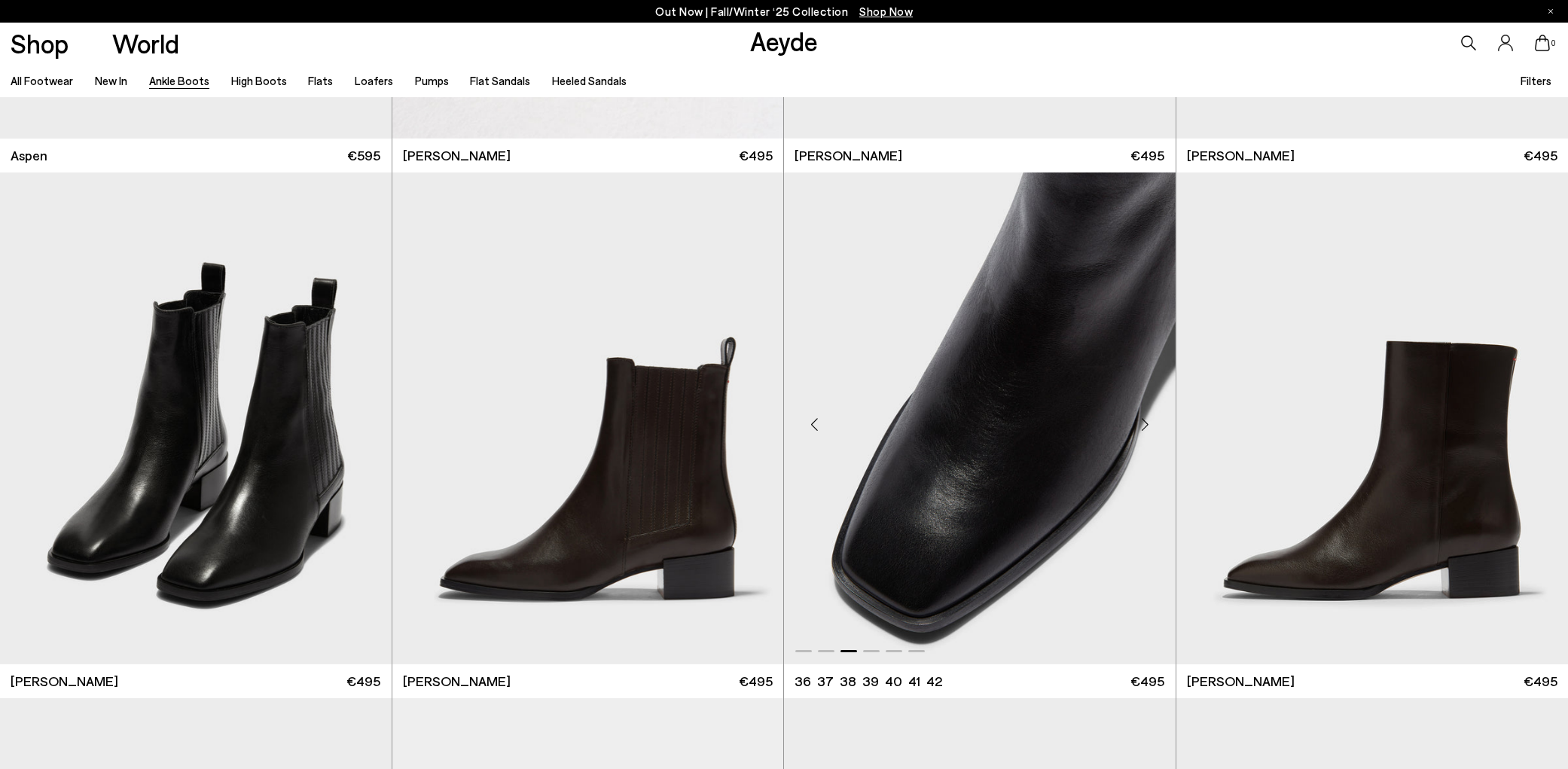
click at [1142, 423] on div "Next slide" at bounding box center [1145, 425] width 45 height 45
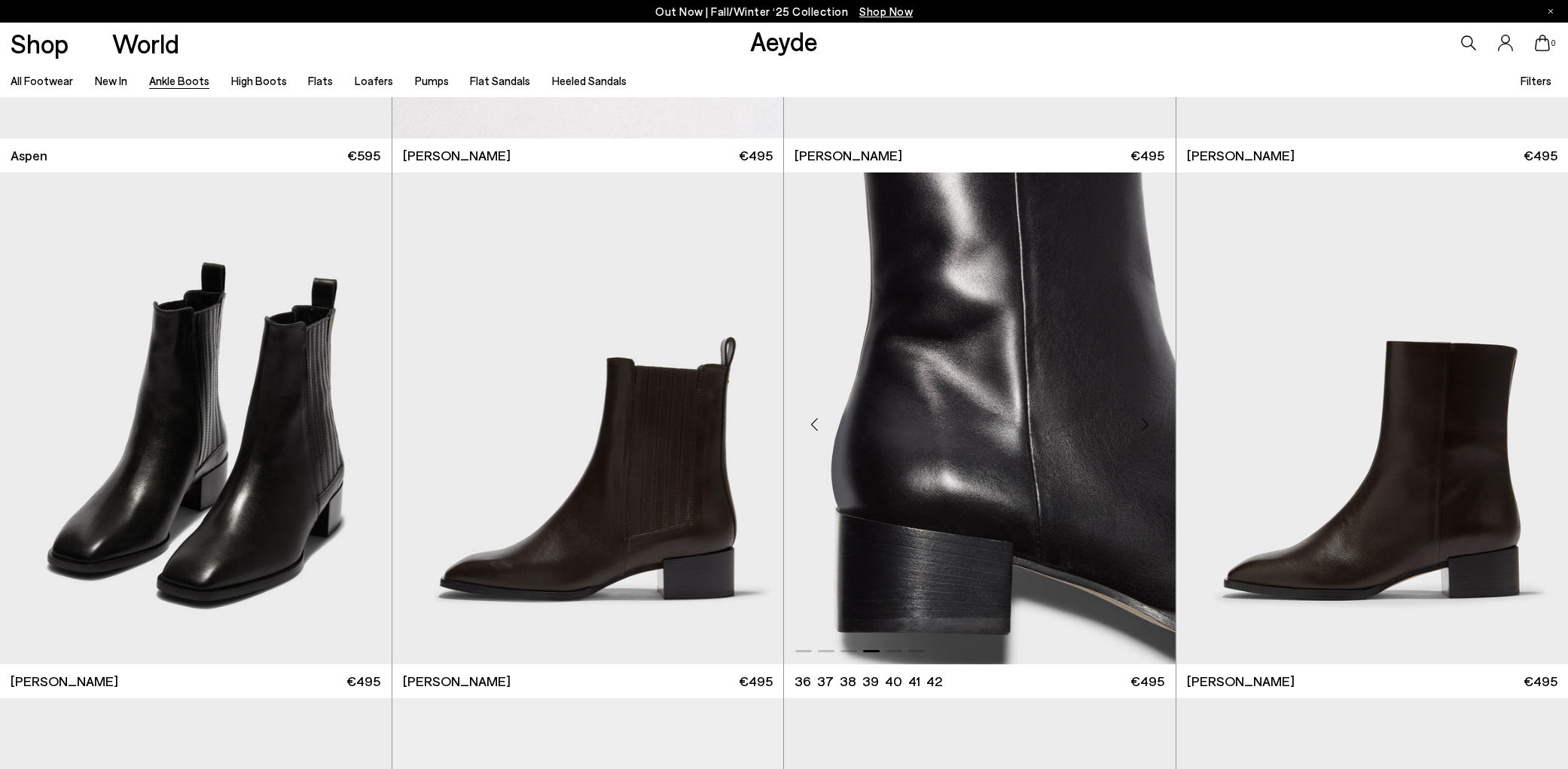
click at [1142, 423] on div "Next slide" at bounding box center [1145, 425] width 45 height 45
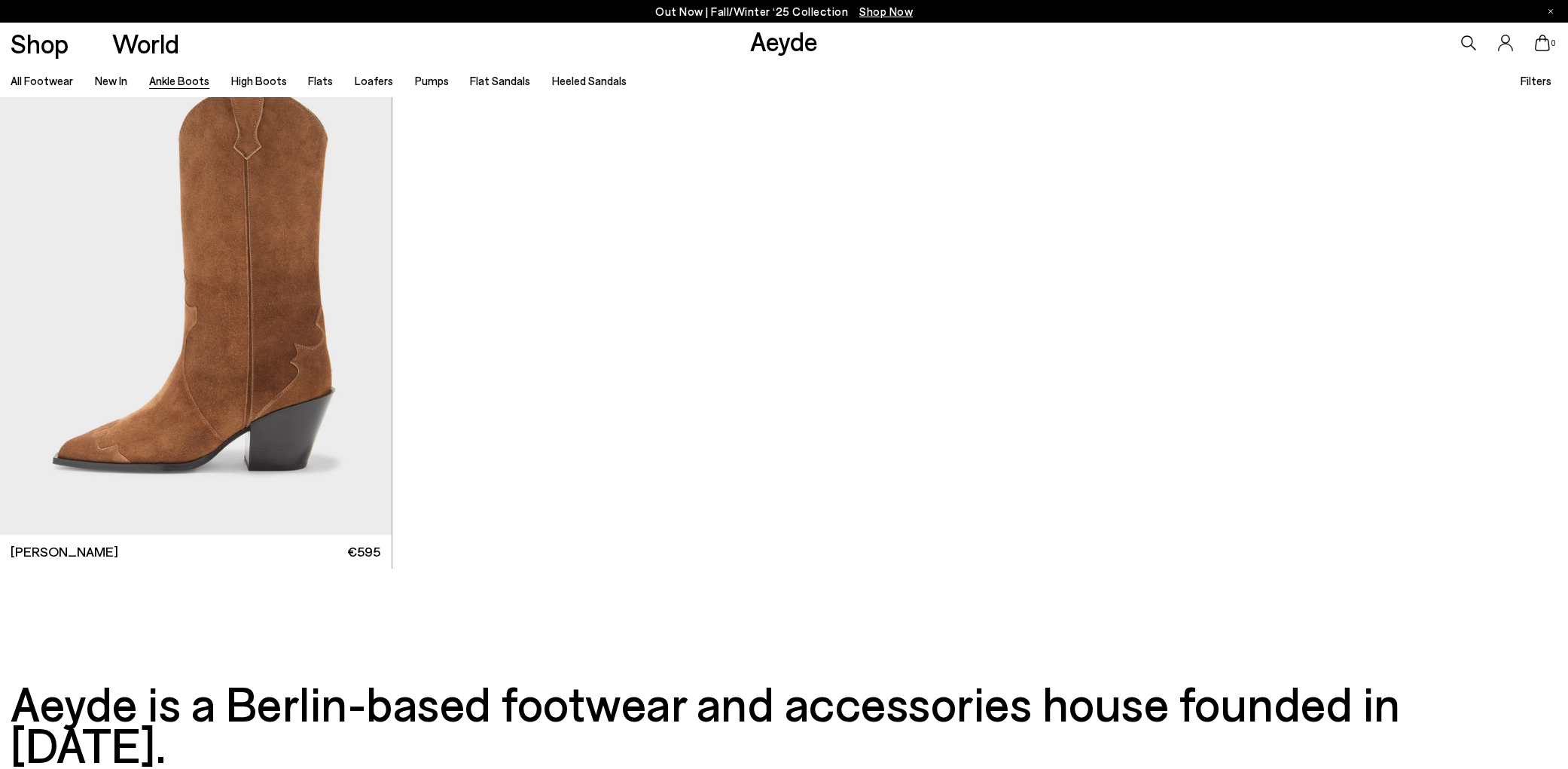
scroll to position [11086, 0]
